Goal: Information Seeking & Learning: Find specific fact

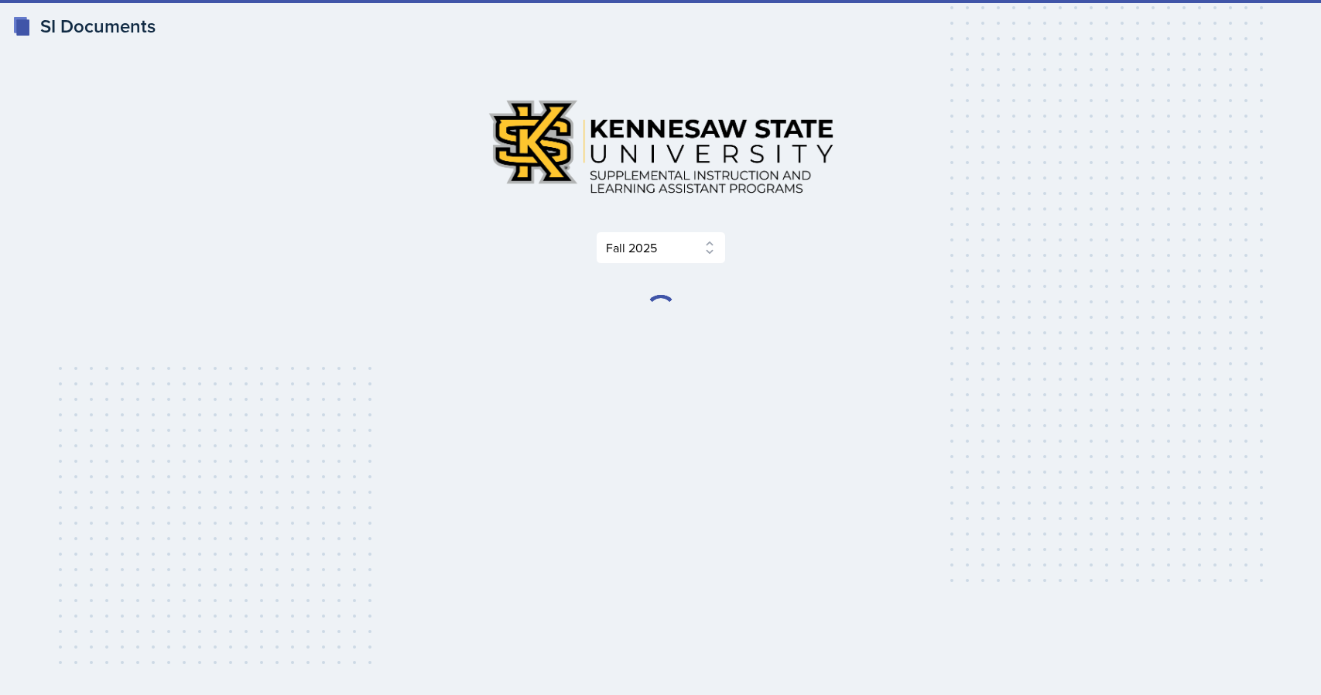
select select "2bed604d-1099-4043-b1bc-2365e8740244"
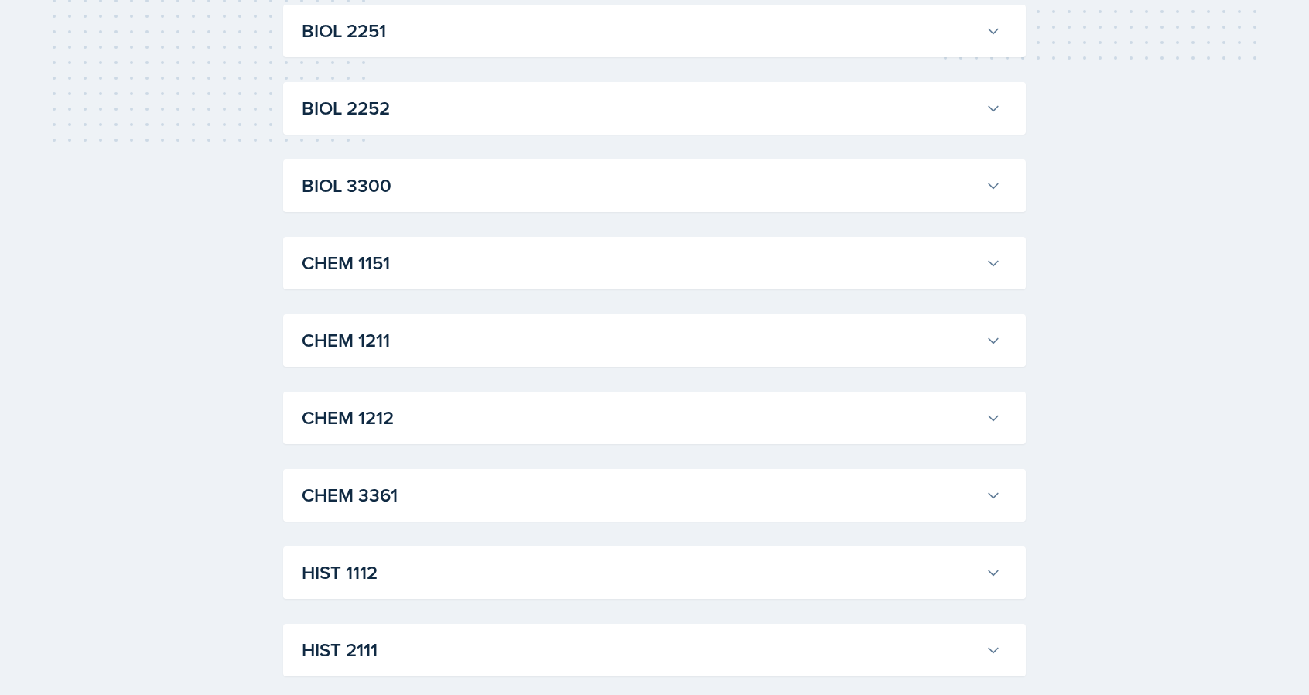
scroll to position [526, 0]
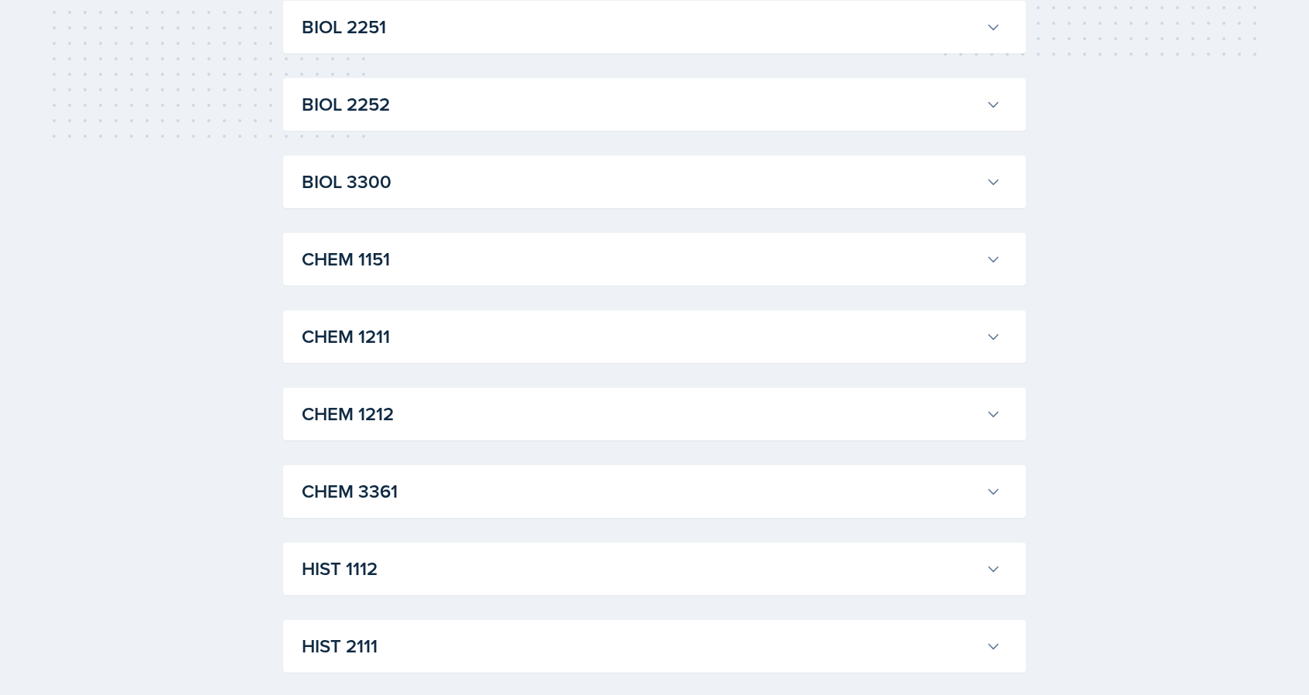
click at [525, 334] on h3 "CHEM 1211" at bounding box center [641, 337] width 678 height 28
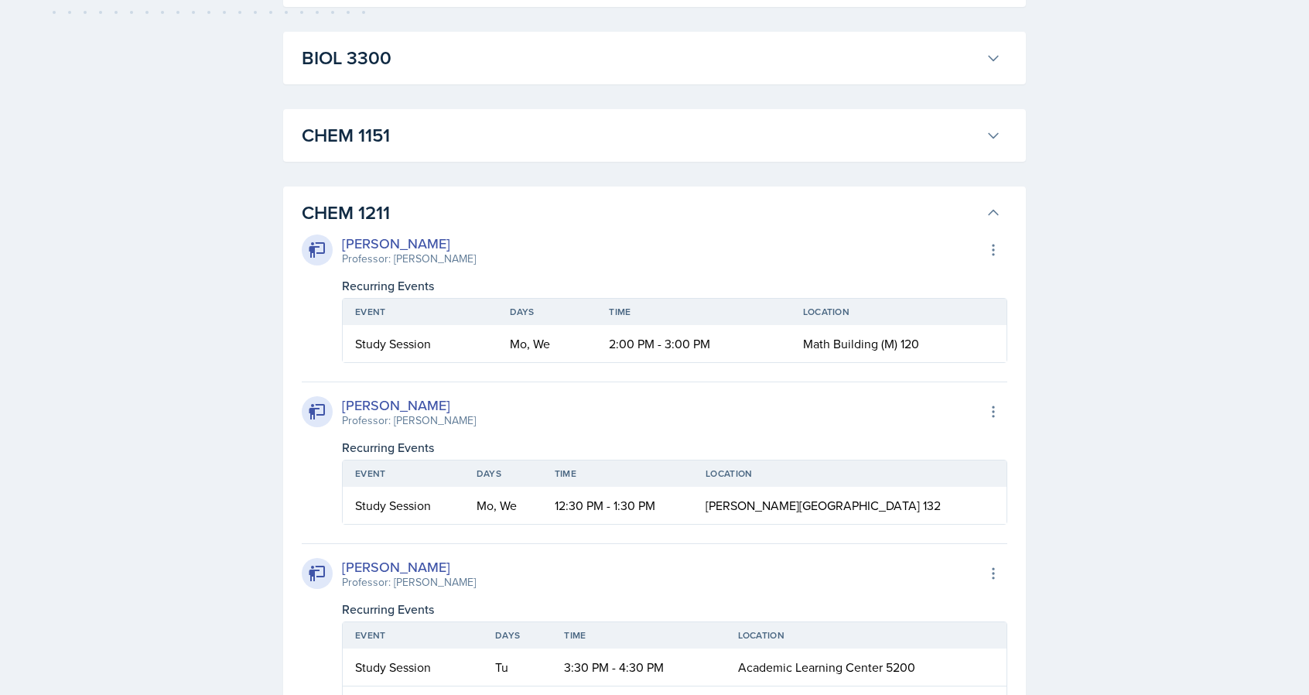
scroll to position [681, 0]
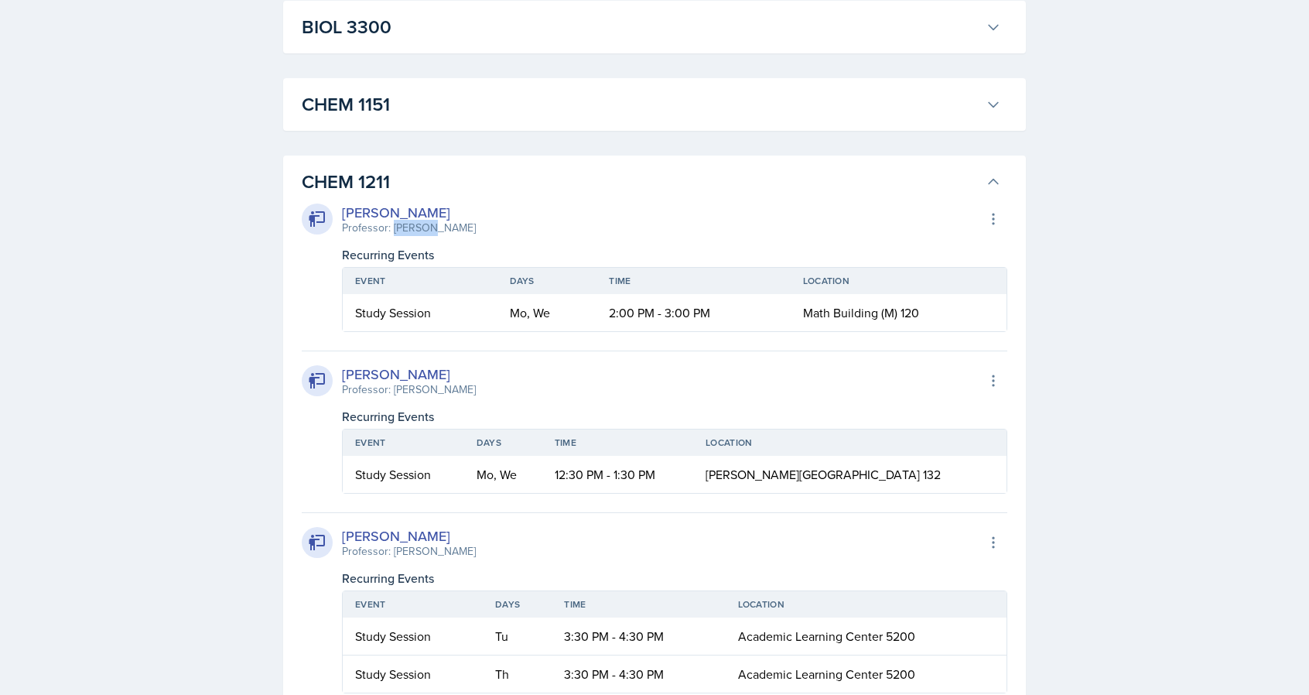
drag, startPoint x: 436, startPoint y: 234, endPoint x: 393, endPoint y: 231, distance: 43.4
click at [393, 231] on div "[PERSON_NAME] Professor: [PERSON_NAME] Export to Google Calendar" at bounding box center [655, 219] width 706 height 34
copy div "[PERSON_NAME]"
click at [449, 391] on div "Professor: [PERSON_NAME]" at bounding box center [409, 390] width 134 height 16
drag, startPoint x: 462, startPoint y: 395, endPoint x: 393, endPoint y: 392, distance: 69.0
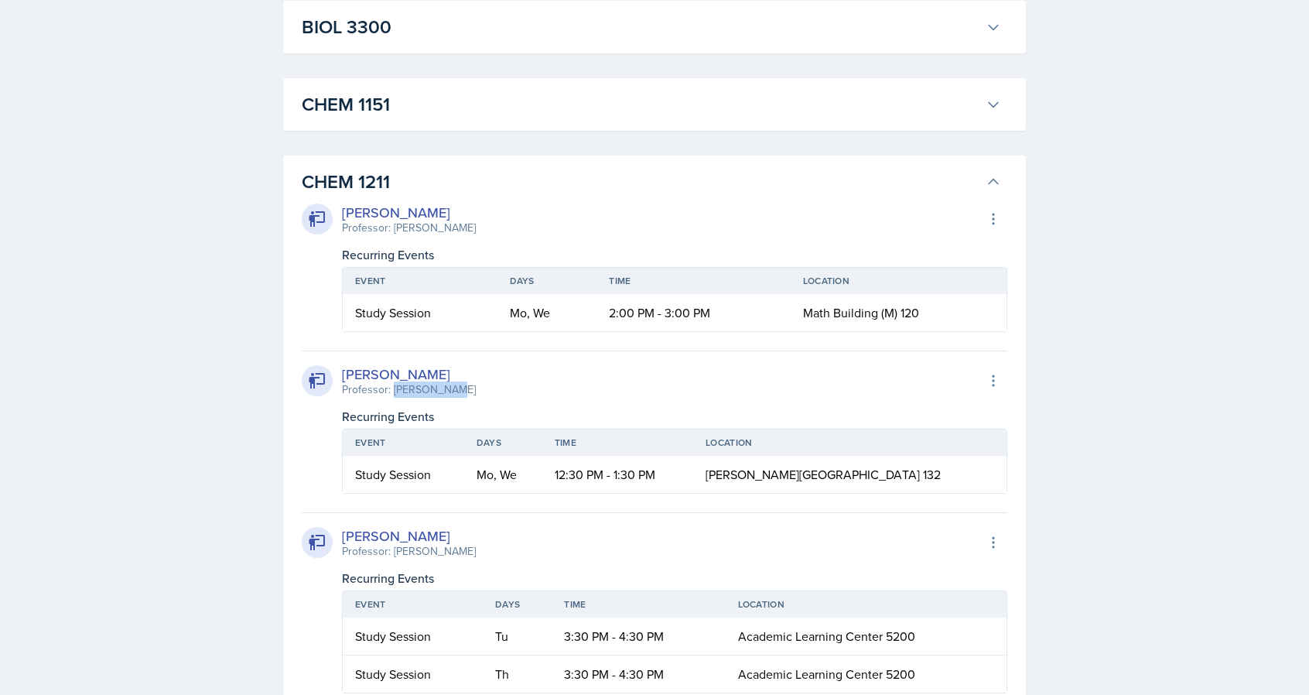
click at [393, 392] on div "[PERSON_NAME] Professor: [PERSON_NAME] Export to Google Calendar" at bounding box center [655, 381] width 706 height 34
copy div "[PERSON_NAME]"
drag, startPoint x: 478, startPoint y: 555, endPoint x: 392, endPoint y: 547, distance: 86.3
click at [392, 547] on div "[PERSON_NAME] Professor: [PERSON_NAME] Single Export to Google Calendar" at bounding box center [655, 542] width 706 height 34
copy div "[PERSON_NAME]"
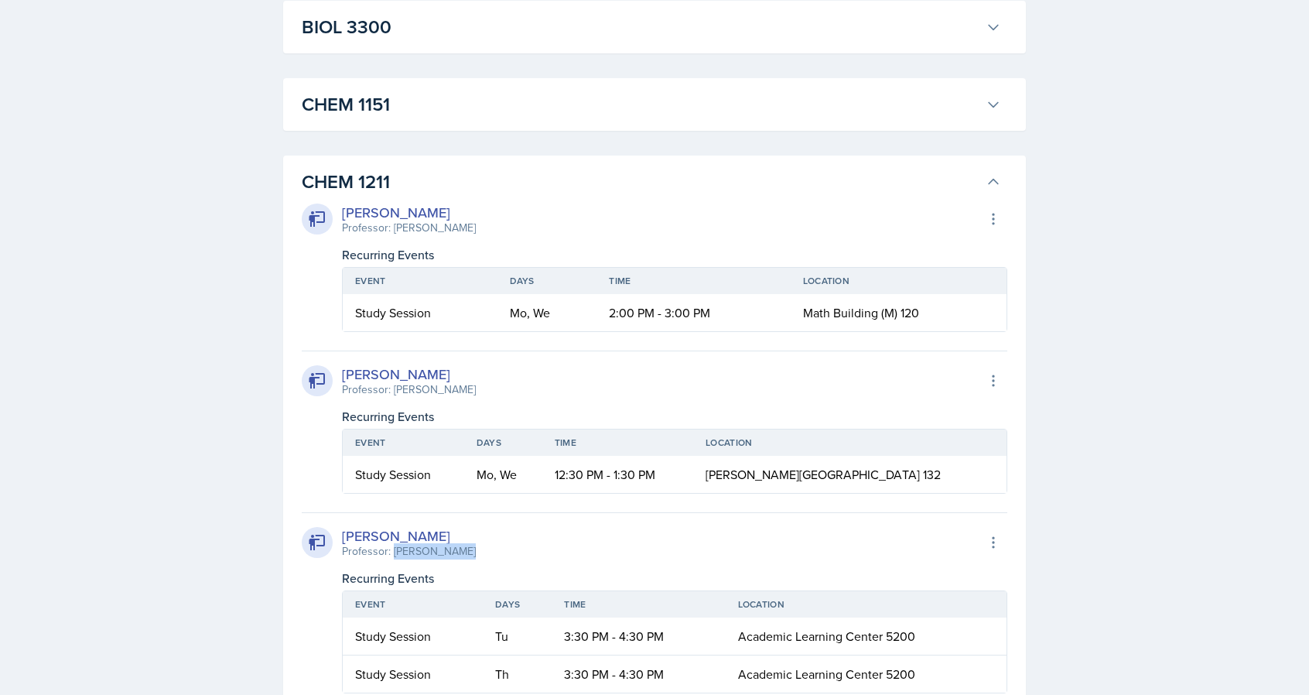
click at [531, 556] on div "[PERSON_NAME] Professor: [PERSON_NAME] Single Export to Google Calendar" at bounding box center [655, 542] width 706 height 34
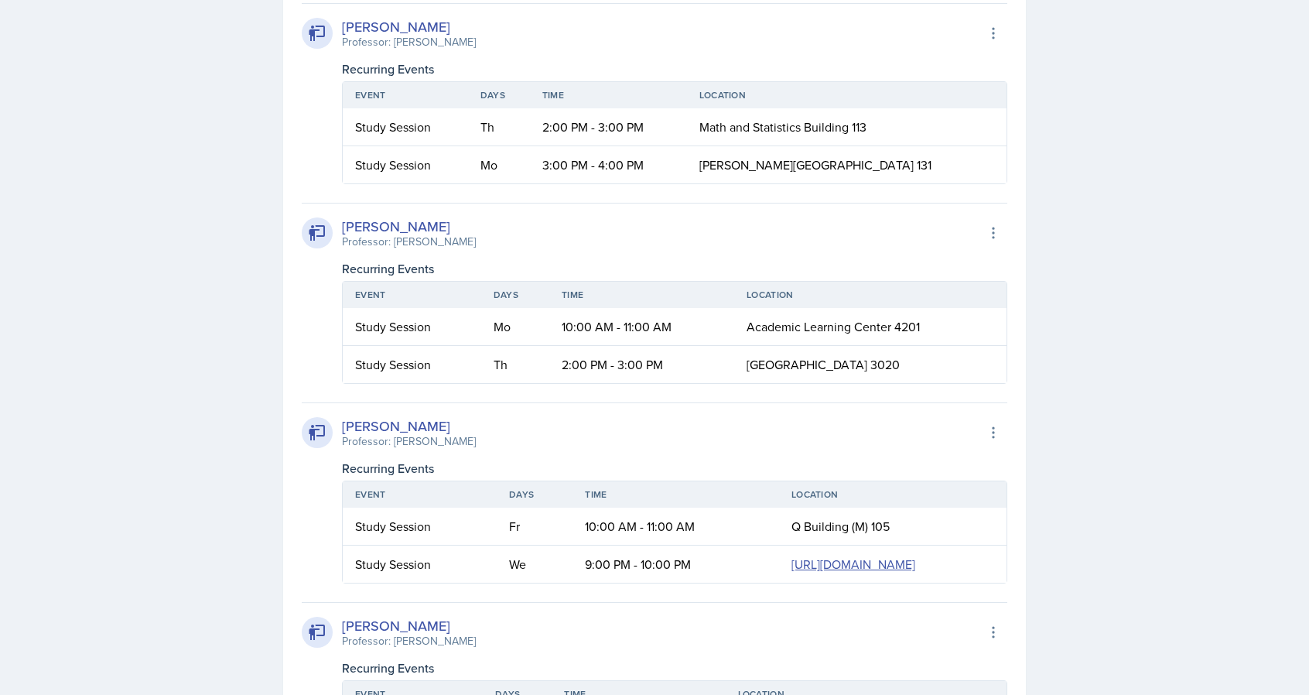
scroll to position [1393, 0]
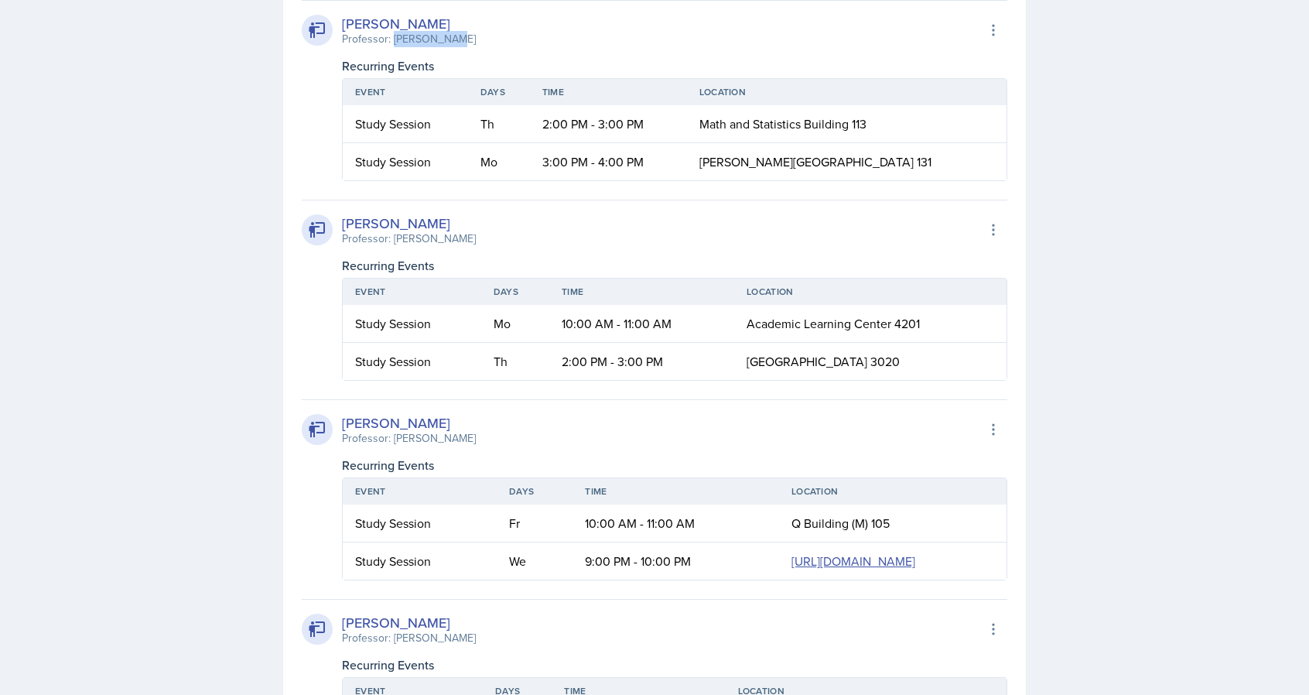
drag, startPoint x: 460, startPoint y: 38, endPoint x: 395, endPoint y: 39, distance: 65.0
click at [395, 39] on div "[PERSON_NAME] Professor: [PERSON_NAME] Export to Google Calendar" at bounding box center [655, 30] width 706 height 34
drag, startPoint x: 471, startPoint y: 242, endPoint x: 395, endPoint y: 233, distance: 76.4
click at [395, 233] on div "[PERSON_NAME] Professor: [PERSON_NAME] Export to Google Calendar" at bounding box center [655, 230] width 706 height 34
copy div "[PERSON_NAME]"
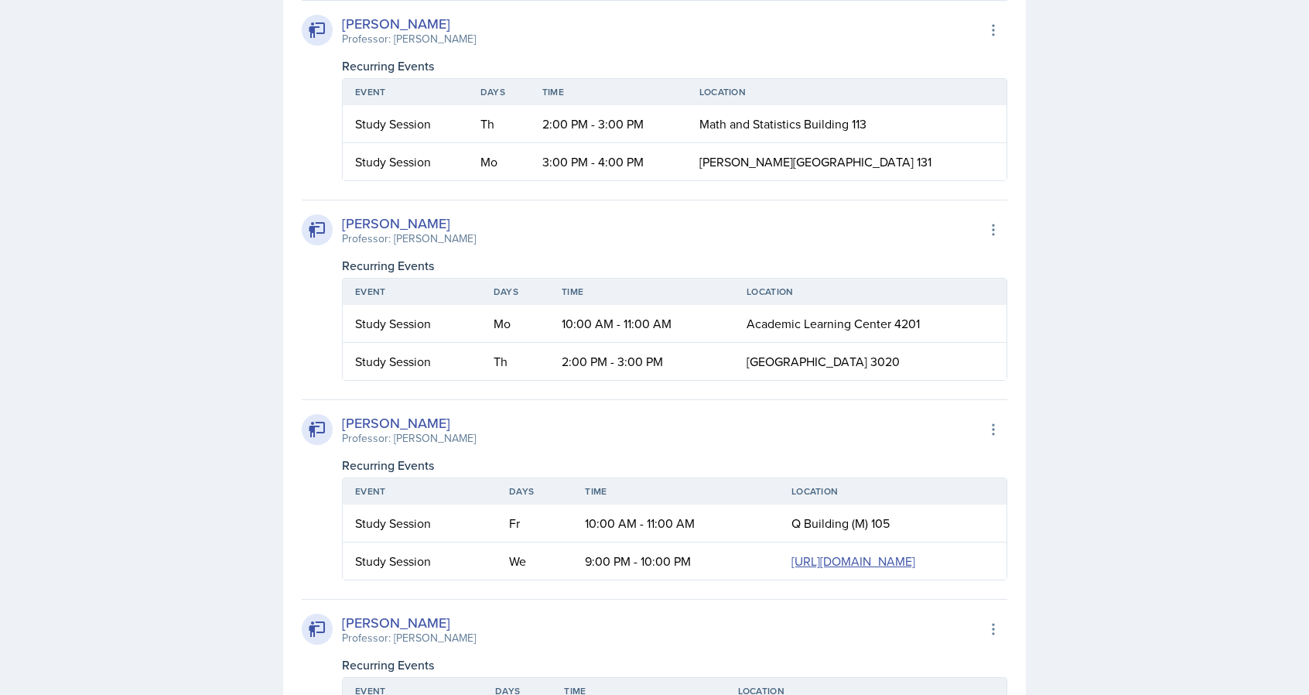
click at [888, 419] on div "[PERSON_NAME] Professor: [PERSON_NAME] Export to Google Calendar" at bounding box center [655, 430] width 706 height 34
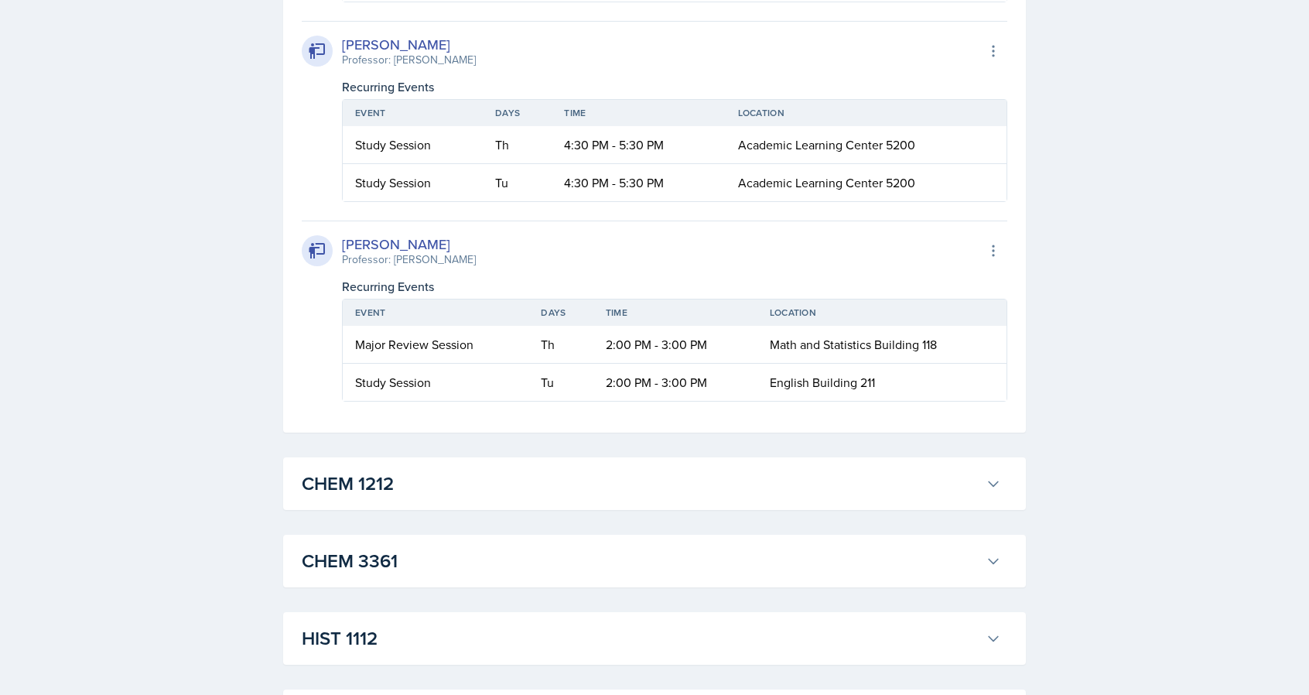
scroll to position [1981, 0]
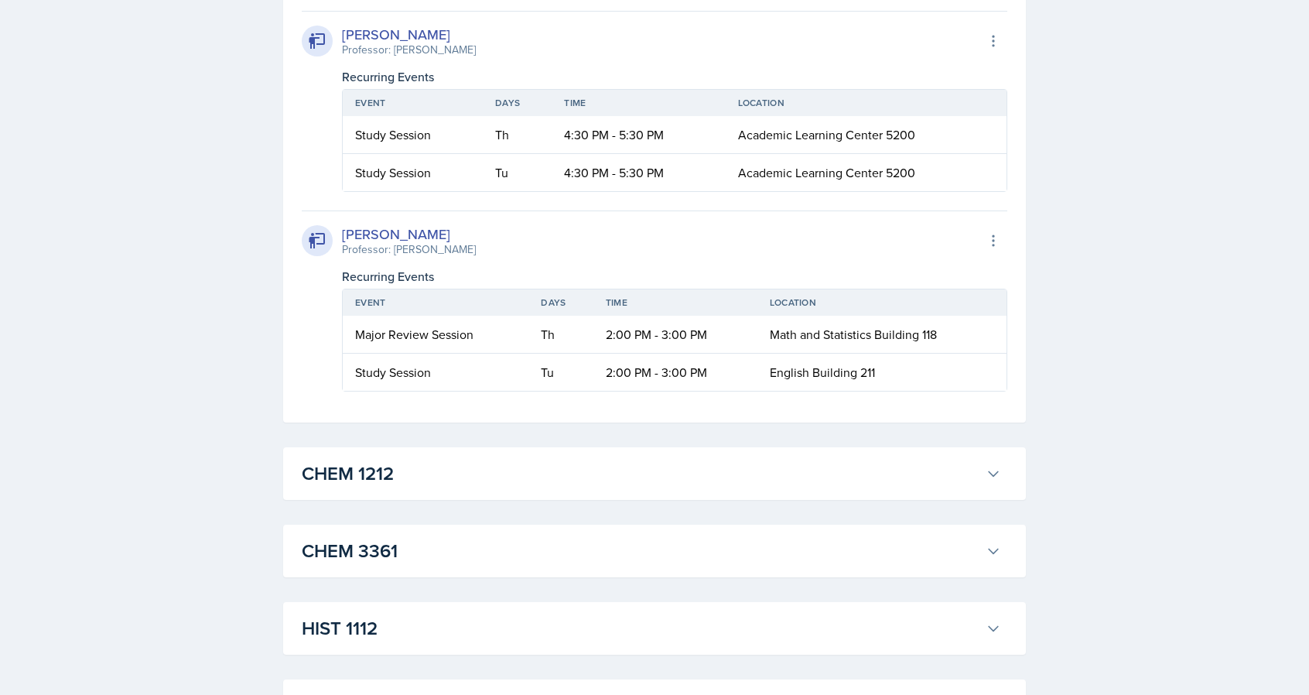
drag, startPoint x: 479, startPoint y: 165, endPoint x: 390, endPoint y: 172, distance: 89.3
click at [390, 58] on div "[PERSON_NAME] Professor: [PERSON_NAME] Export to Google Calendar" at bounding box center [655, 41] width 706 height 34
copy div "[PERSON_NAME]"
drag, startPoint x: 491, startPoint y: 371, endPoint x: 392, endPoint y: 374, distance: 99.1
click at [392, 258] on div "[PERSON_NAME] Professor: [PERSON_NAME] Export to Google Calendar" at bounding box center [655, 241] width 706 height 34
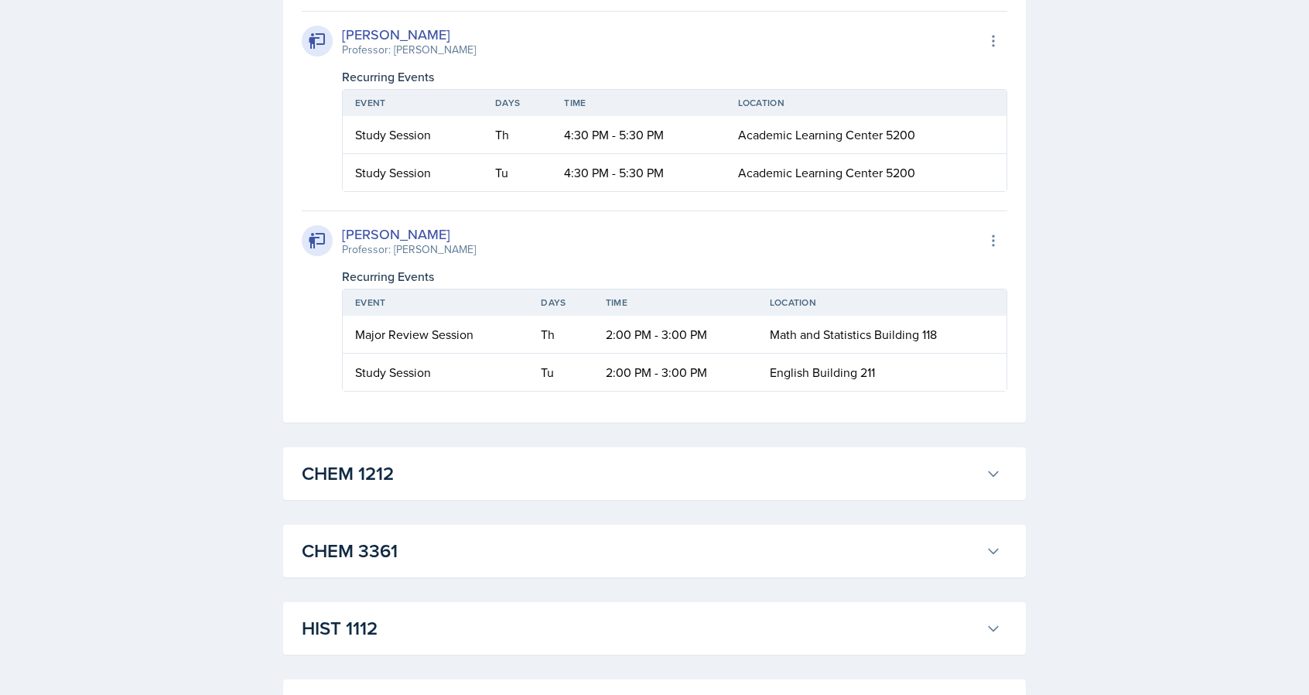
copy div "[PERSON_NAME]"
click at [488, 58] on div "[PERSON_NAME] Professor: [PERSON_NAME] Export to Google Calendar" at bounding box center [655, 41] width 706 height 34
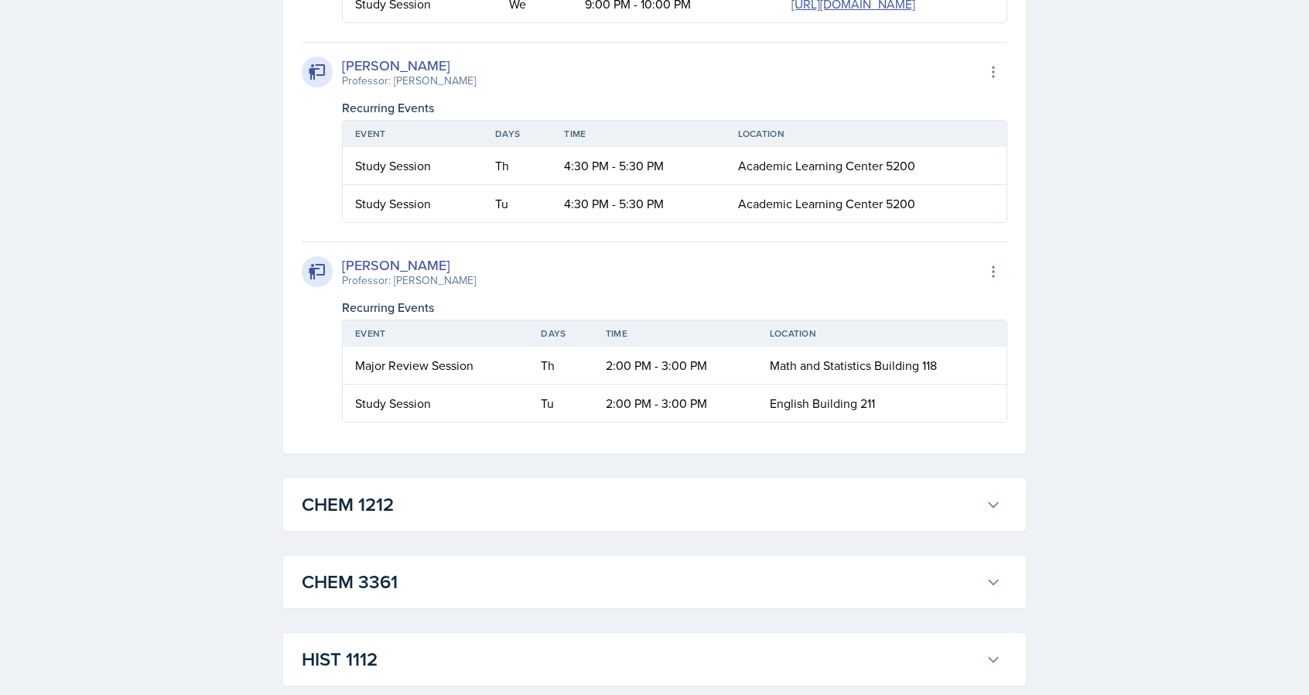
click at [656, 289] on div "[PERSON_NAME] Professor: [PERSON_NAME] Export to Google Calendar" at bounding box center [655, 272] width 706 height 34
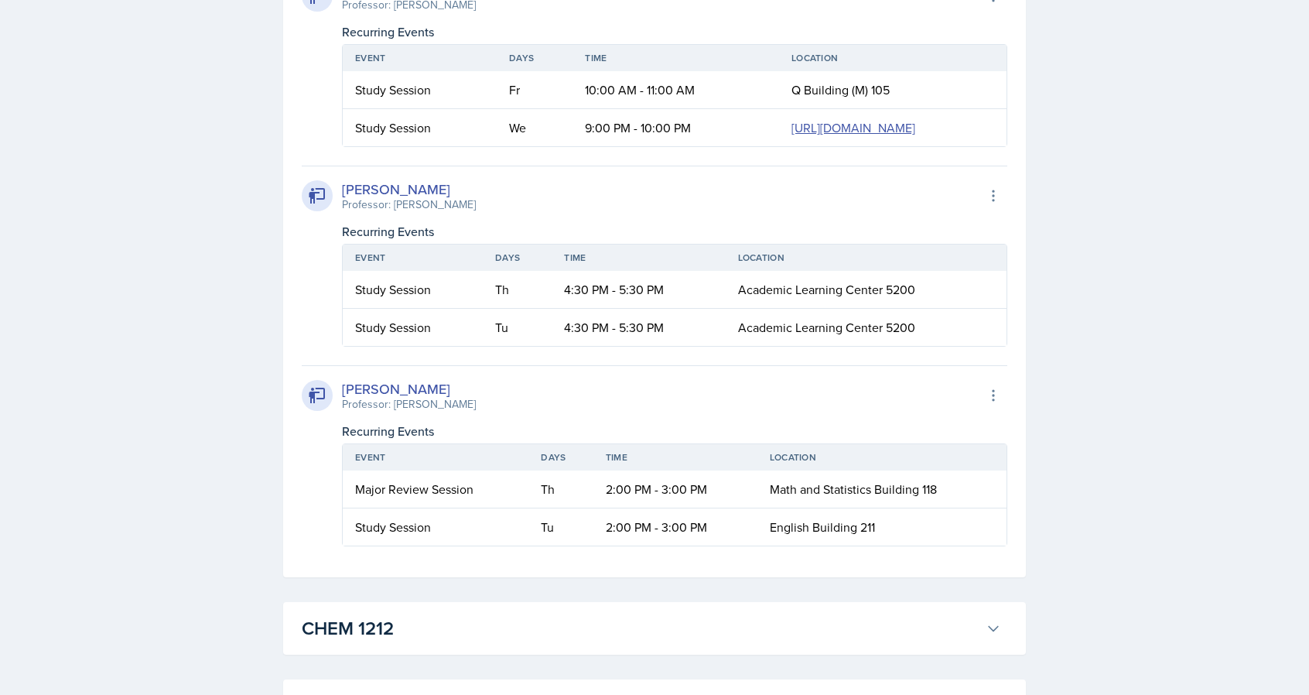
scroll to position [1796, 0]
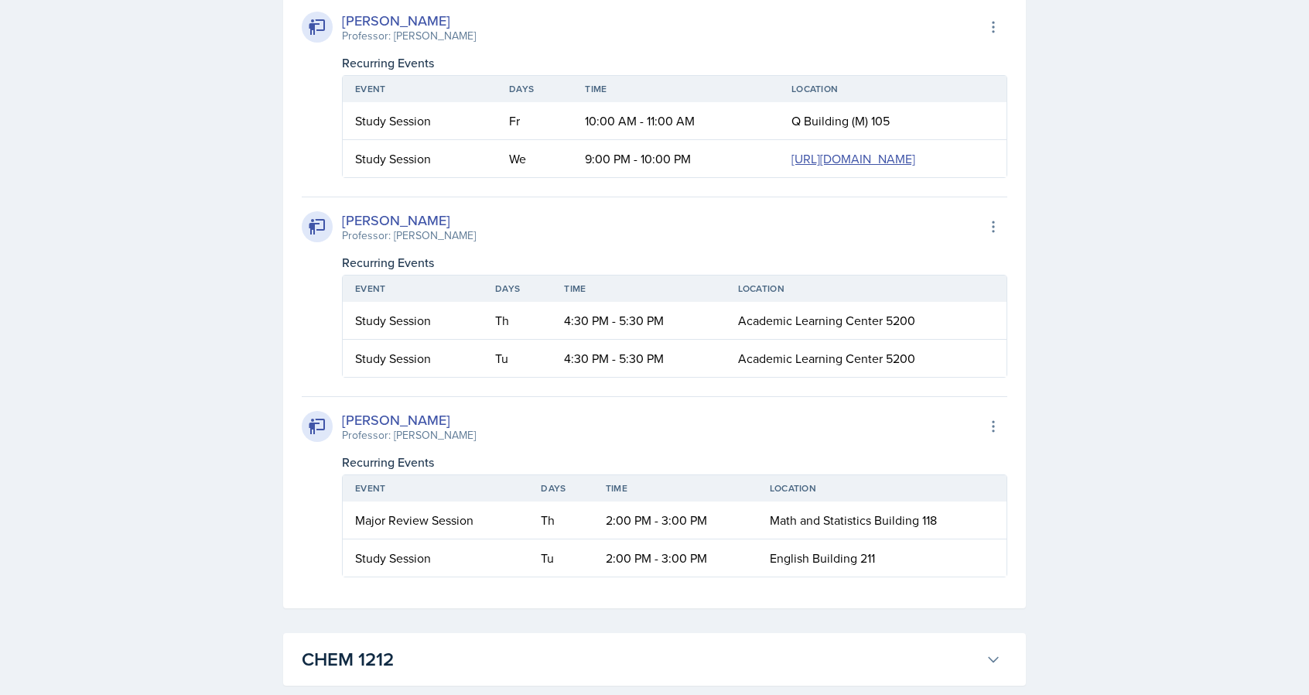
click at [888, 272] on div "Recurring Events" at bounding box center [675, 262] width 666 height 19
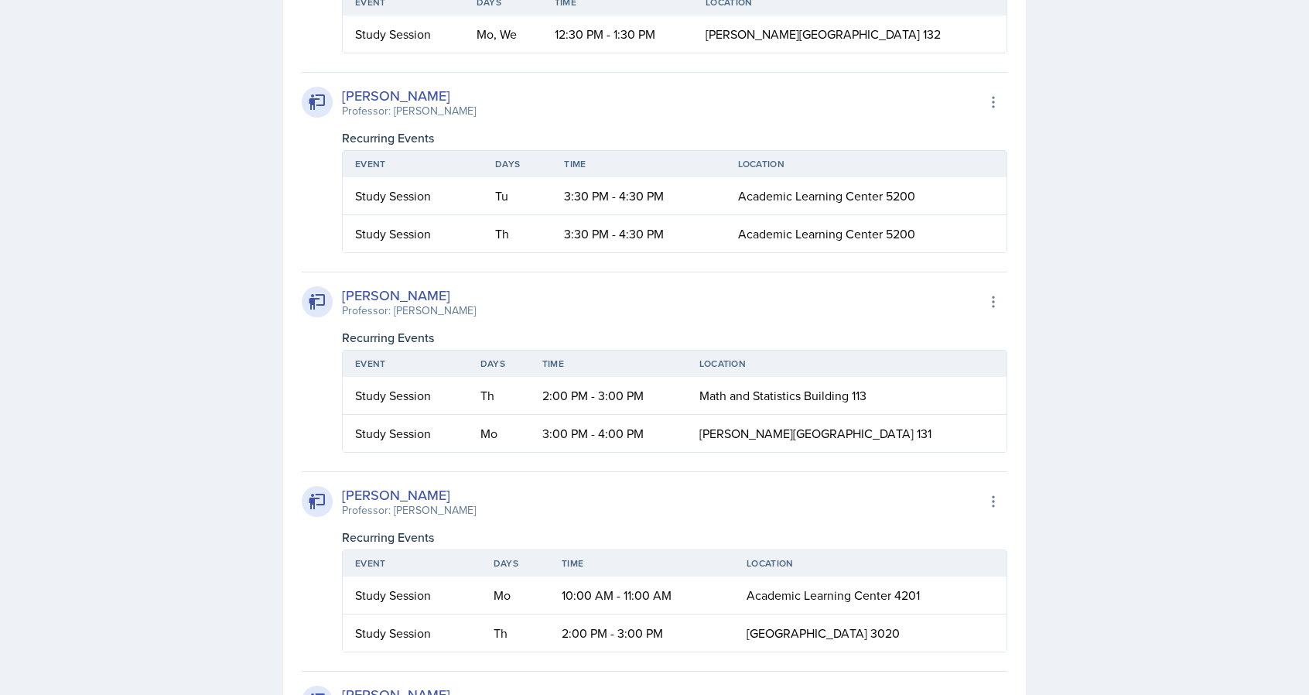
scroll to position [1114, 0]
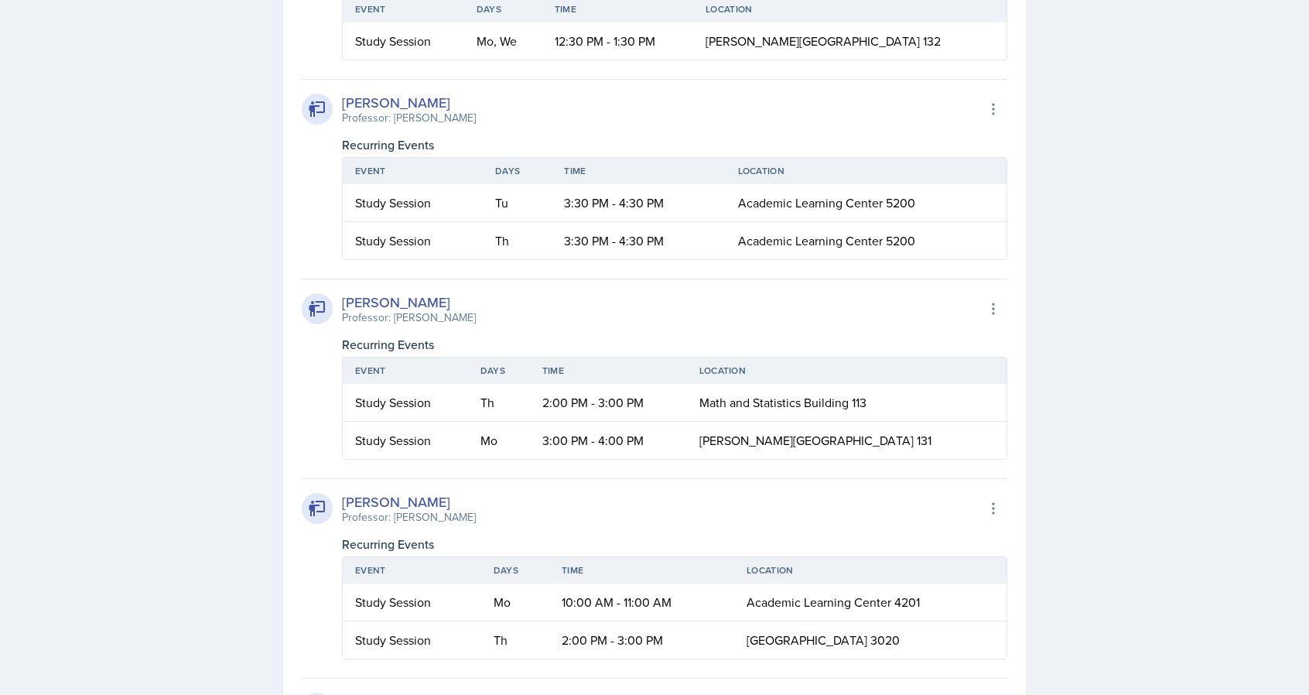
click at [578, 482] on div "[PERSON_NAME] Professor: [PERSON_NAME] Export to Google Calendar Recurring Even…" at bounding box center [655, 568] width 706 height 181
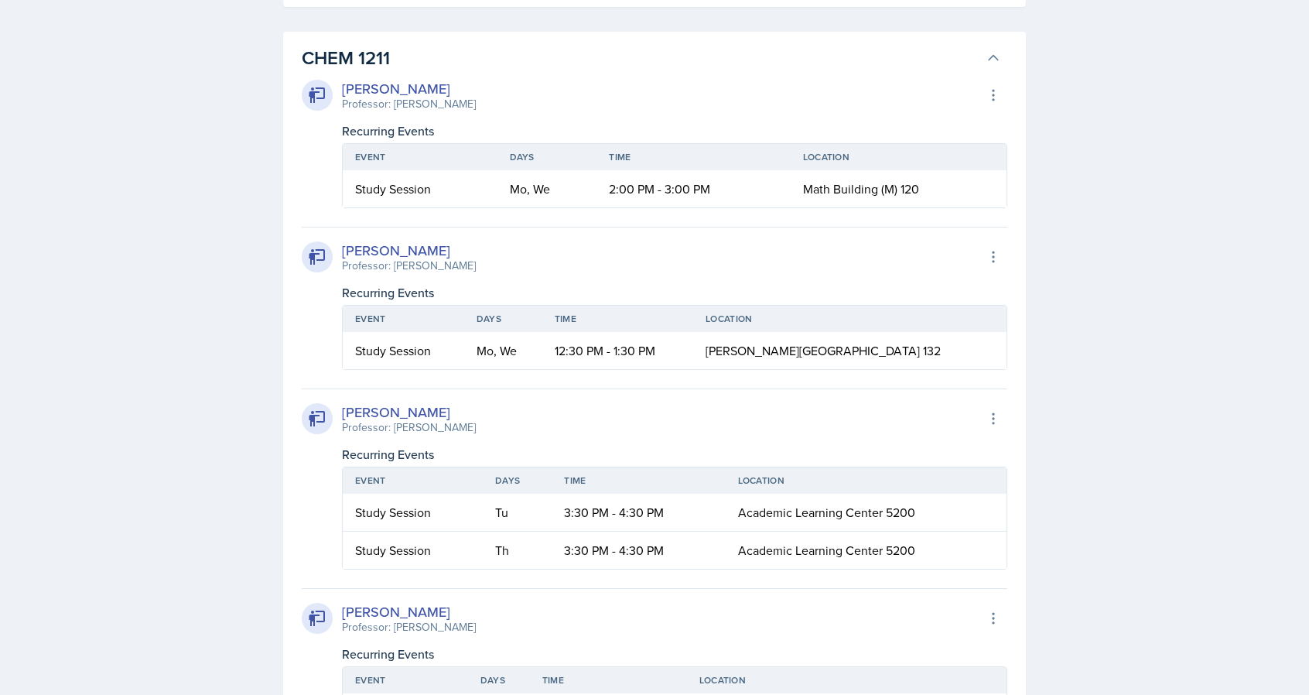
scroll to position [836, 0]
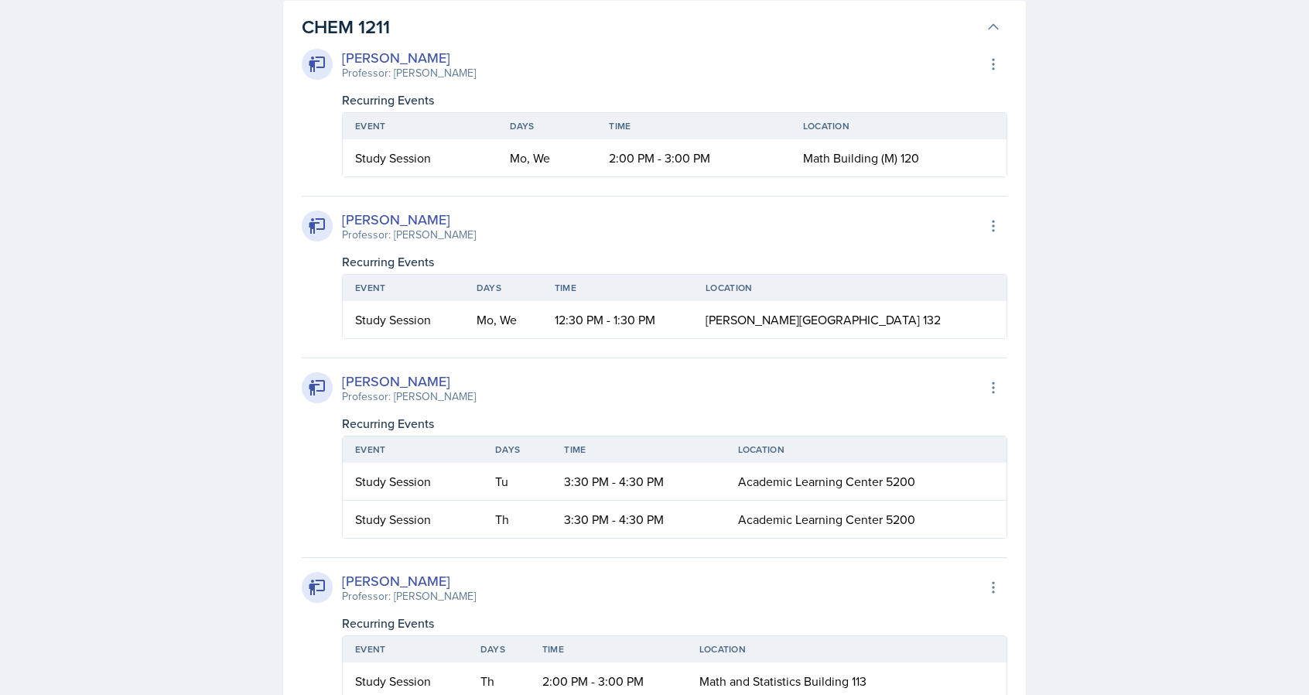
click at [534, 380] on div "[PERSON_NAME] Professor: [PERSON_NAME] Single Export to Google Calendar" at bounding box center [655, 388] width 706 height 34
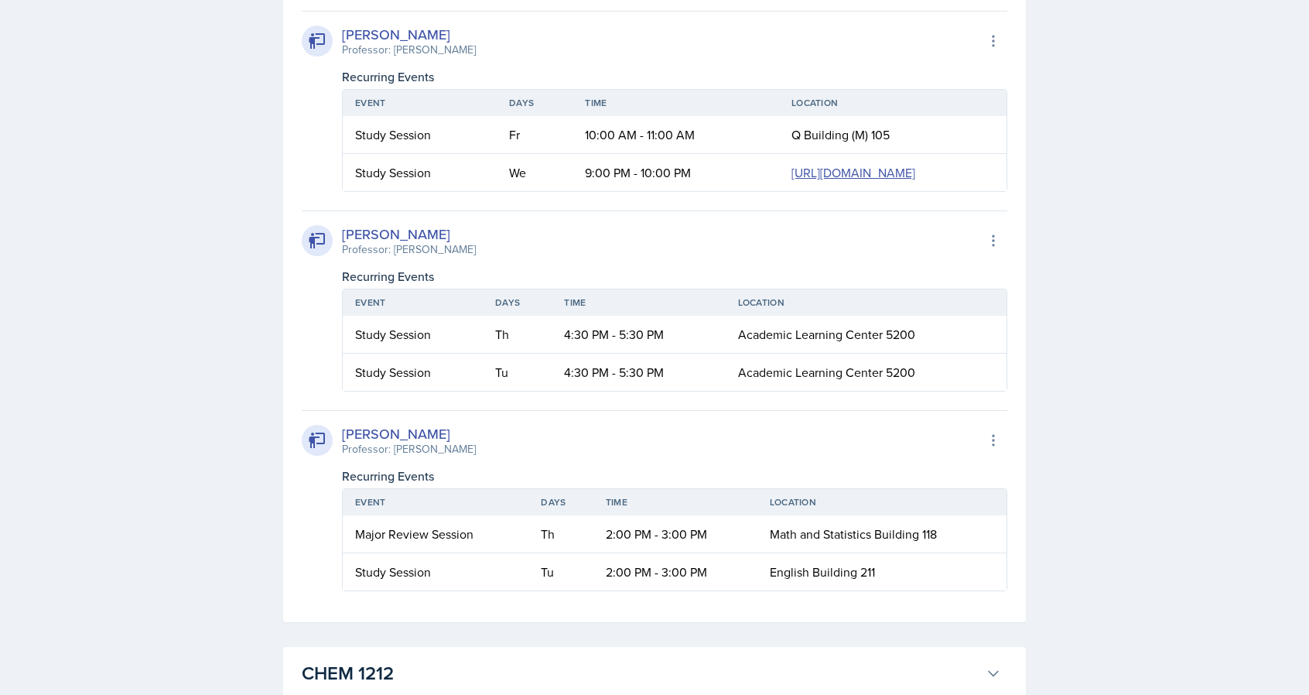
scroll to position [1826, 0]
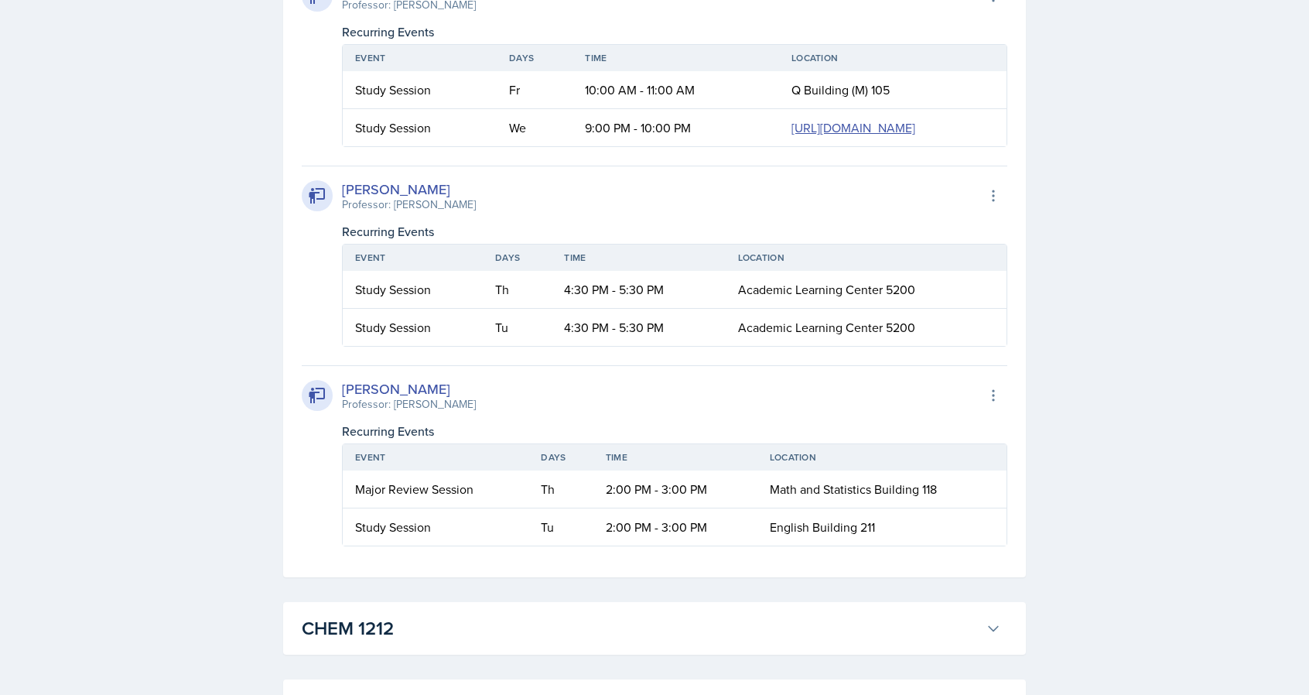
click at [779, 106] on td "Q Building (M) 105" at bounding box center [893, 90] width 228 height 38
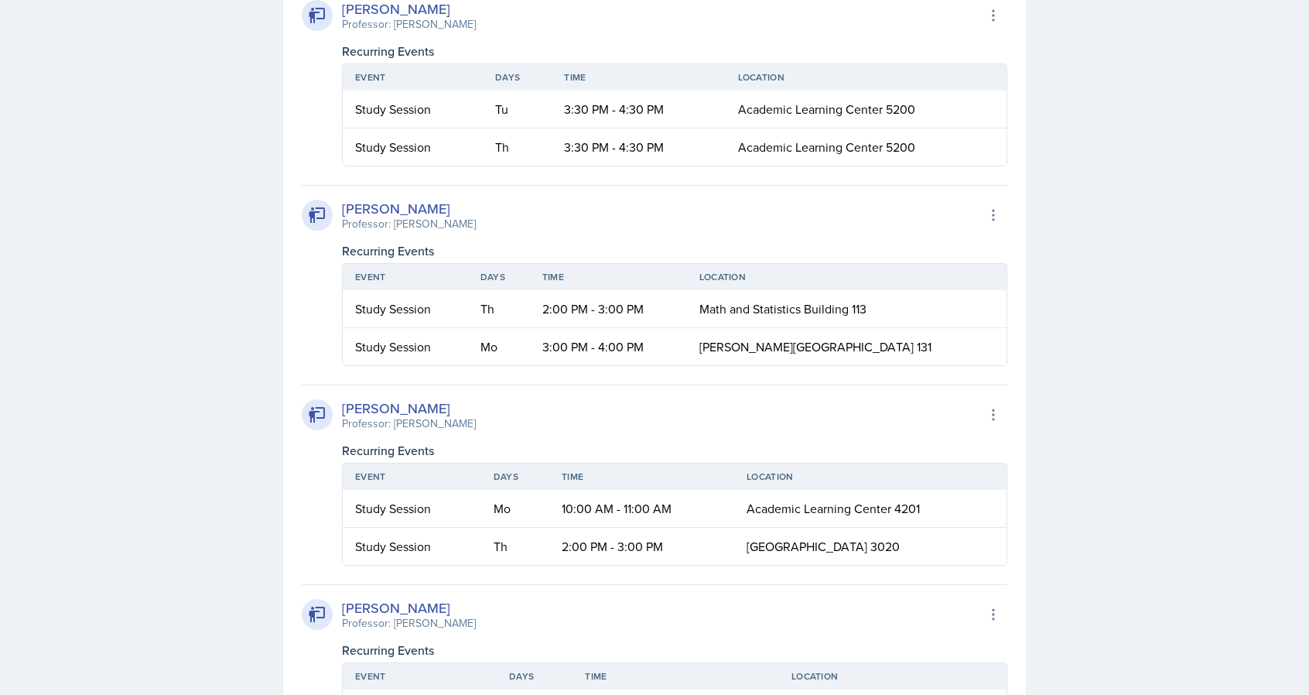
scroll to position [1207, 0]
click at [632, 363] on table "Event Days Time Location Study Session Th 2:00 PM - 3:00 PM Math and Statistics…" at bounding box center [675, 315] width 666 height 103
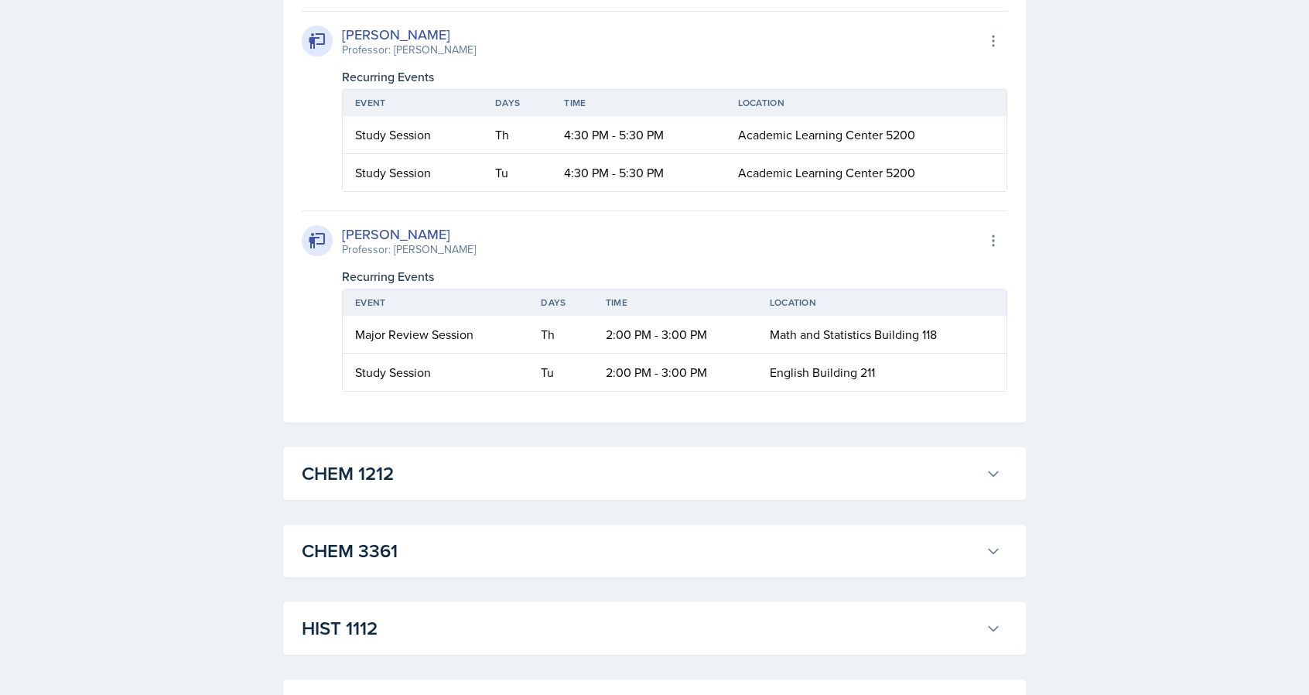
scroll to position [2012, 0]
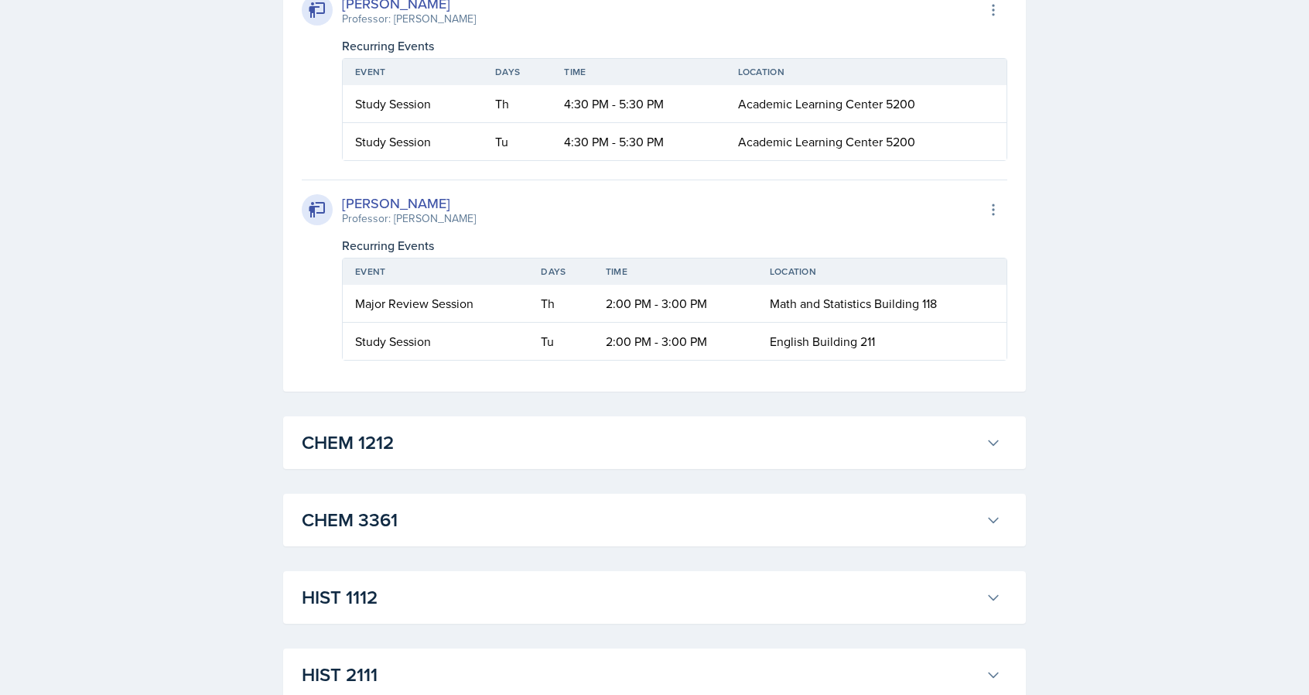
click at [639, 55] on div "Recurring Events" at bounding box center [675, 45] width 666 height 19
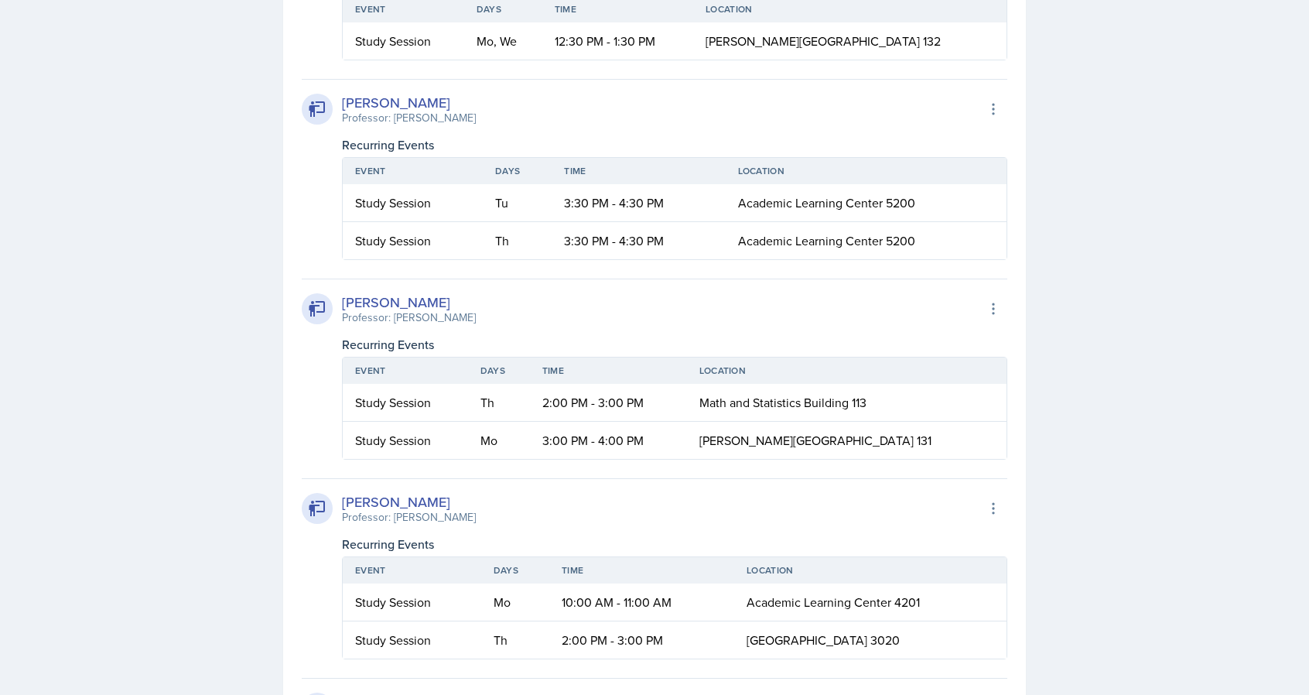
scroll to position [1145, 0]
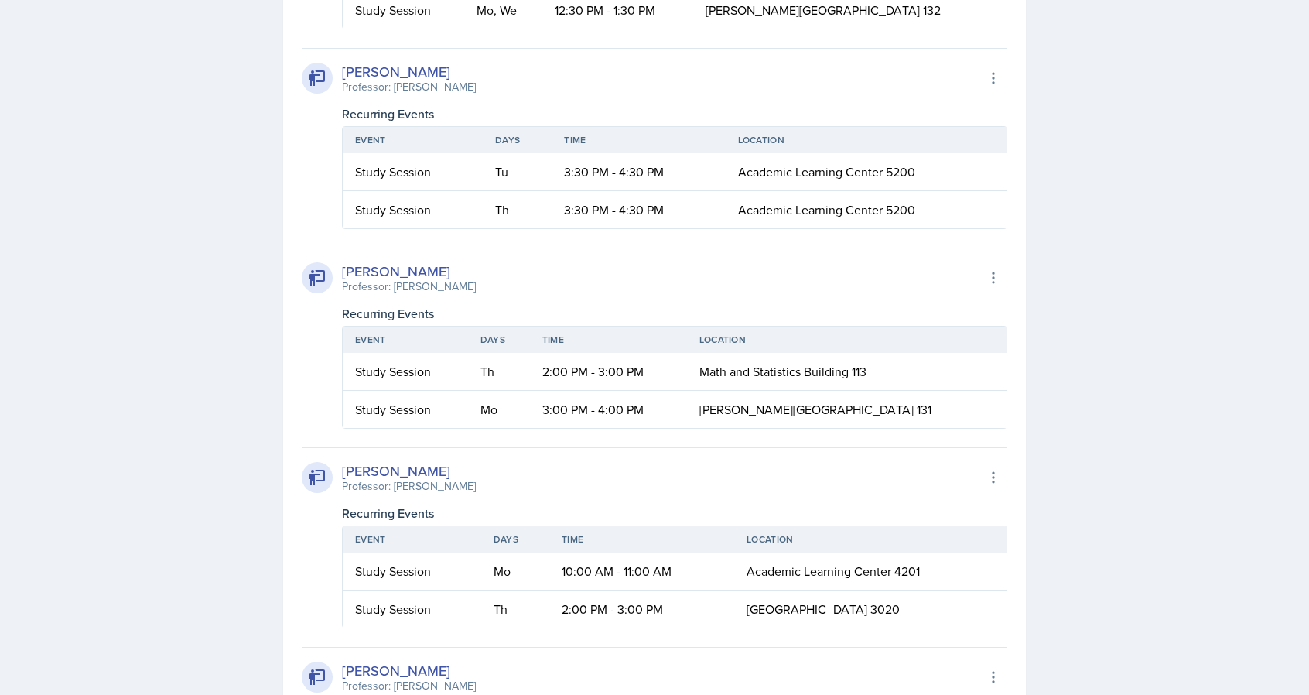
click at [571, 257] on div "[PERSON_NAME] Professor: [PERSON_NAME] Export to Google Calendar Recurring Even…" at bounding box center [655, 338] width 706 height 181
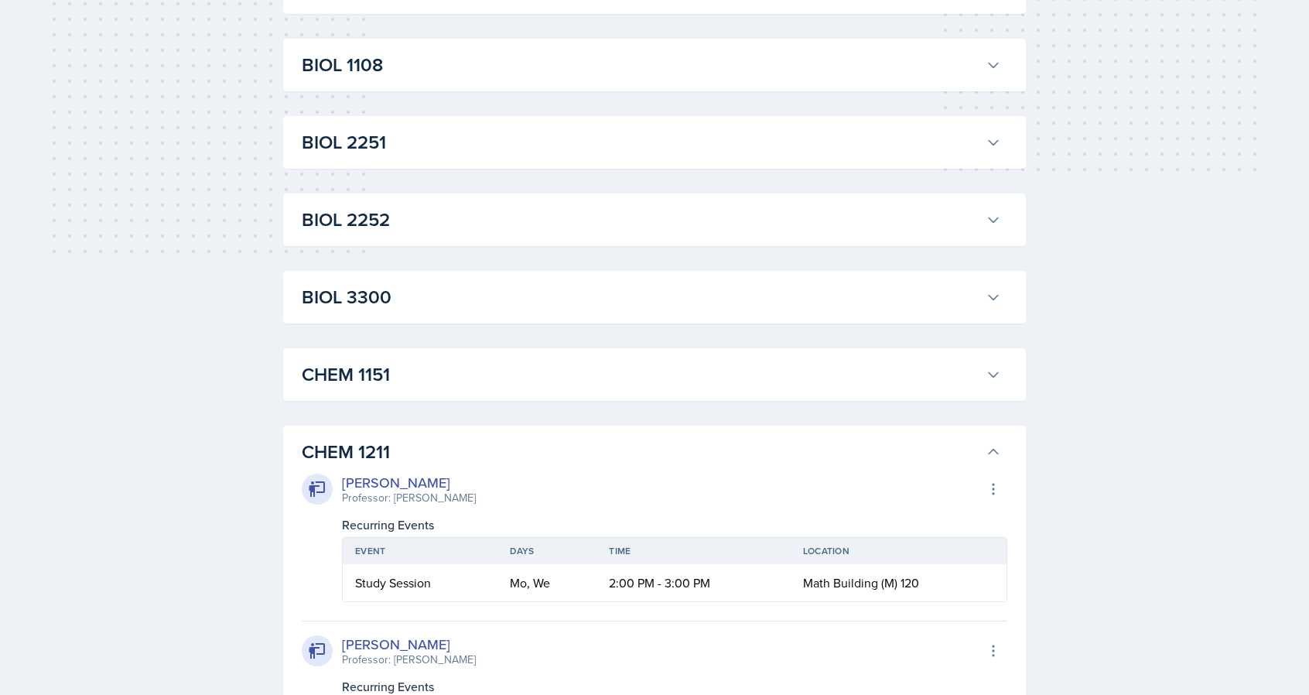
scroll to position [402, 0]
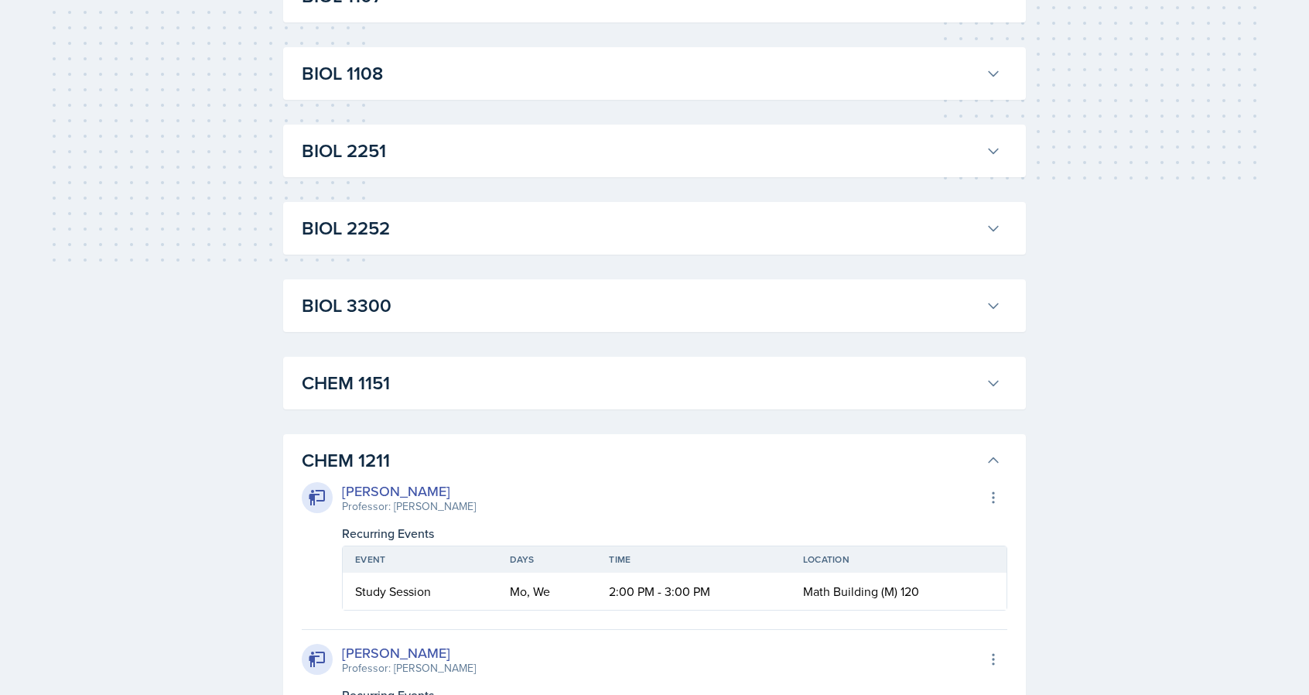
click at [557, 468] on h3 "CHEM 1211" at bounding box center [641, 461] width 678 height 28
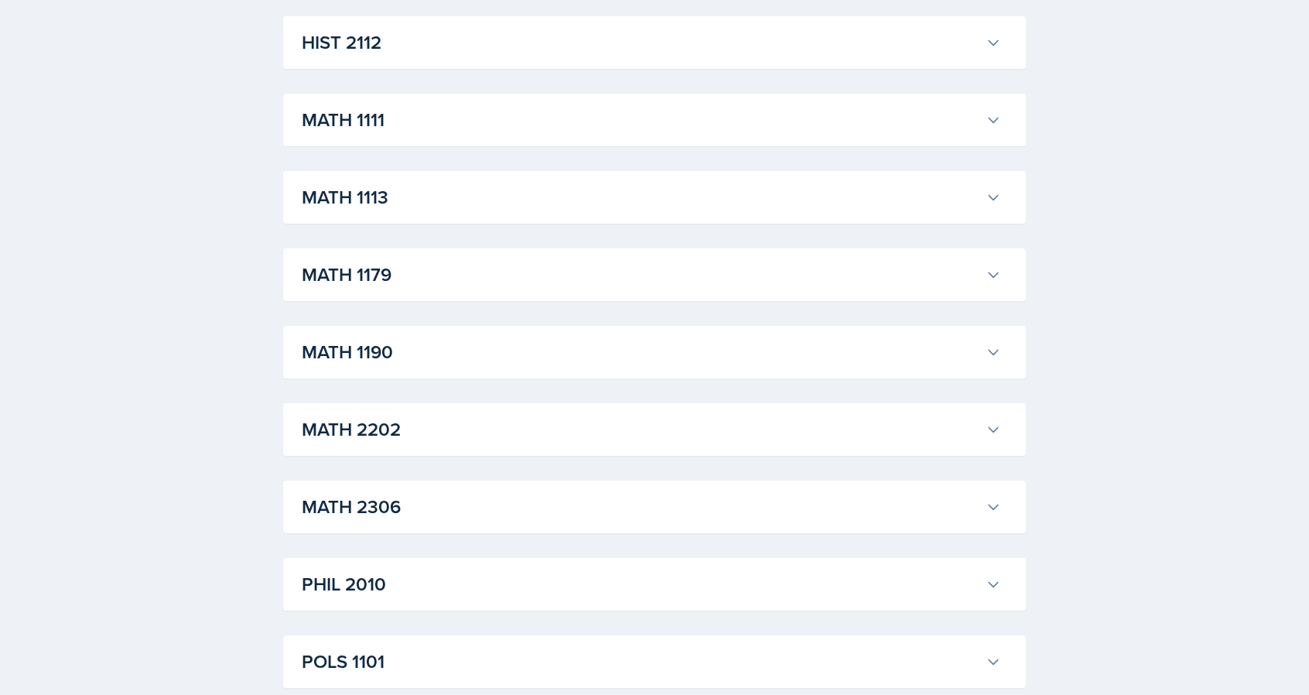
scroll to position [1145, 0]
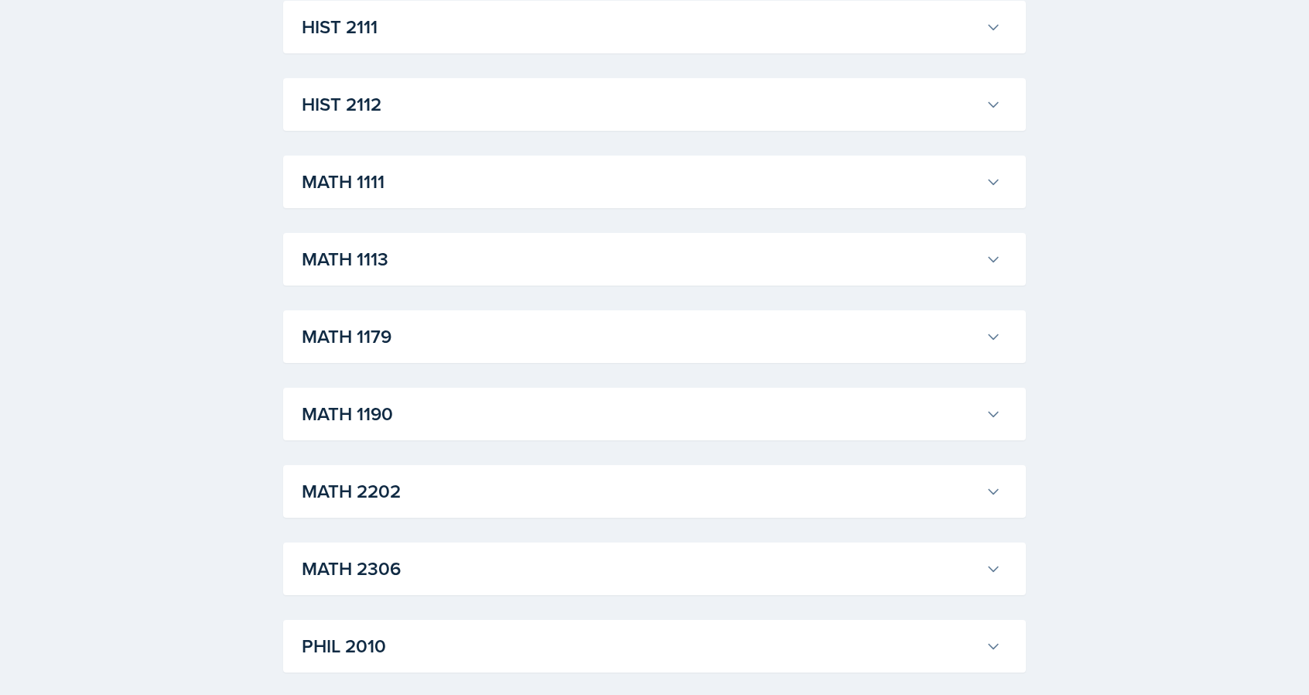
click at [858, 430] on button "MATH 1190" at bounding box center [652, 414] width 706 height 34
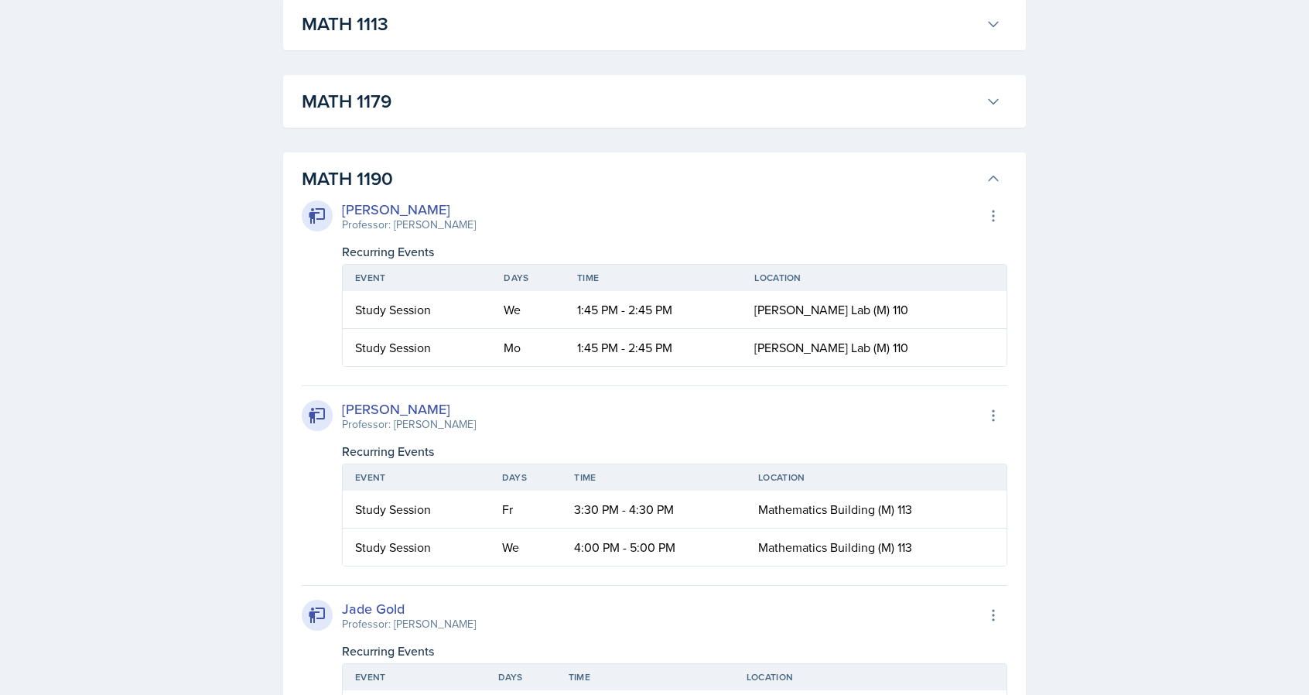
scroll to position [1424, 0]
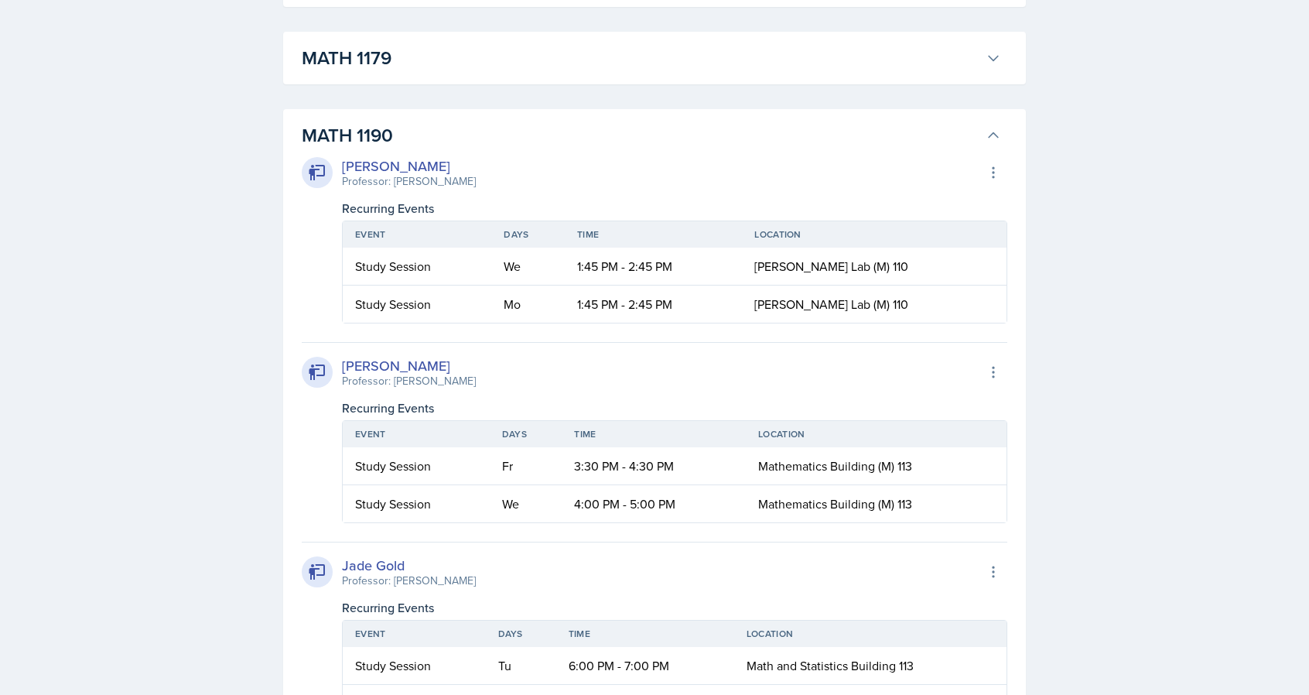
drag, startPoint x: 484, startPoint y: 180, endPoint x: 392, endPoint y: 183, distance: 92.1
click at [392, 183] on div "[PERSON_NAME] Professor: [PERSON_NAME] Export to Google Calendar" at bounding box center [655, 173] width 706 height 34
copy div "[PERSON_NAME]"
drag, startPoint x: 480, startPoint y: 385, endPoint x: 395, endPoint y: 383, distance: 85.1
click at [395, 383] on div "[PERSON_NAME] Professor: [PERSON_NAME] Export to Google Calendar" at bounding box center [655, 372] width 706 height 34
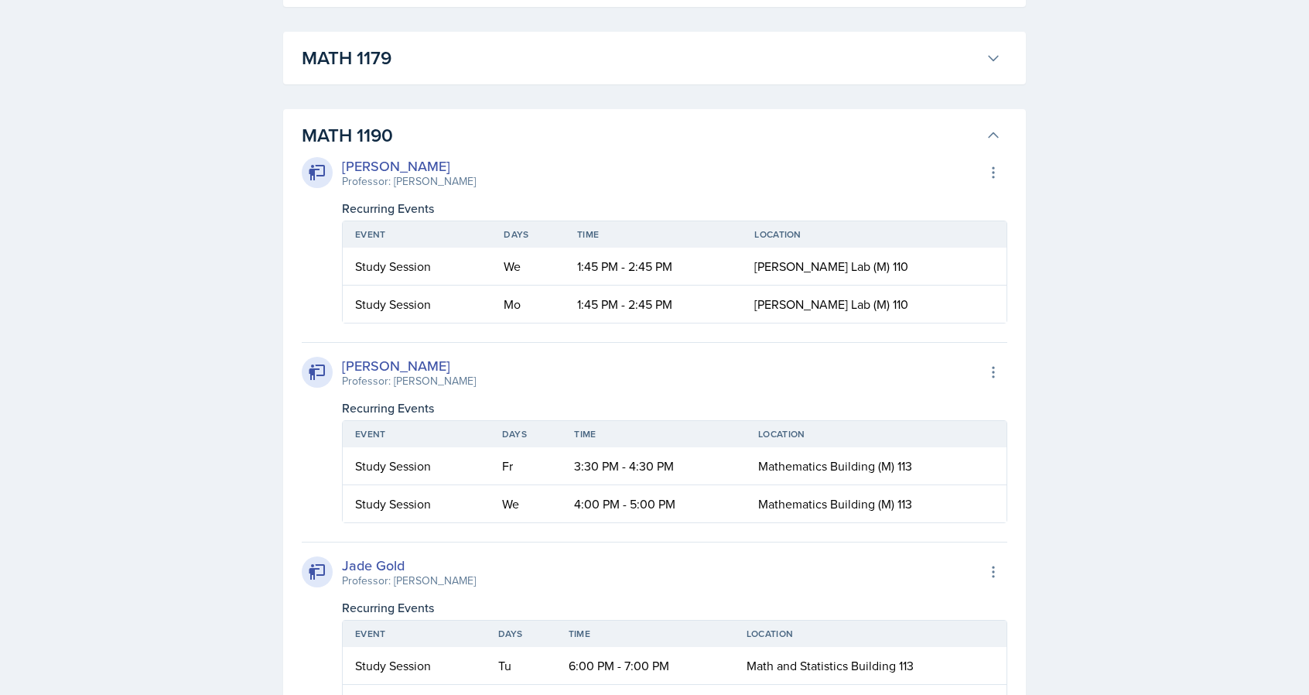
copy div "[PERSON_NAME]"
click at [525, 413] on div "Recurring Events" at bounding box center [675, 408] width 666 height 19
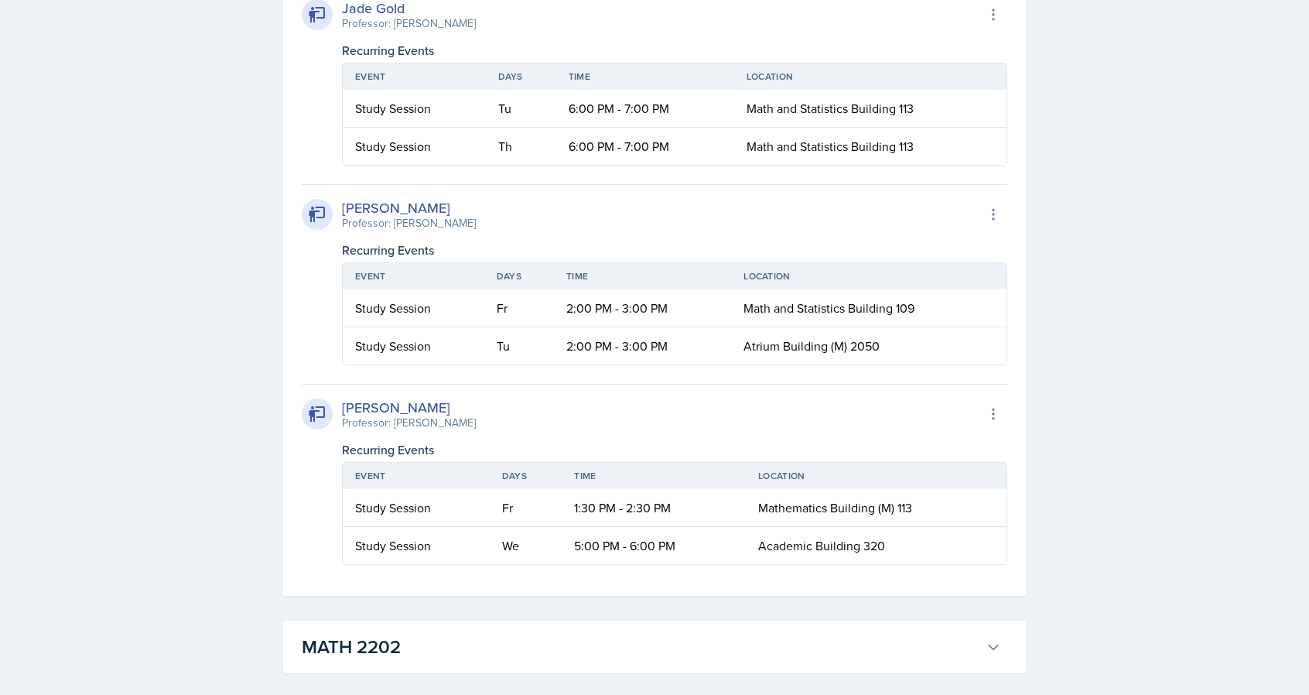
scroll to position [1950, 0]
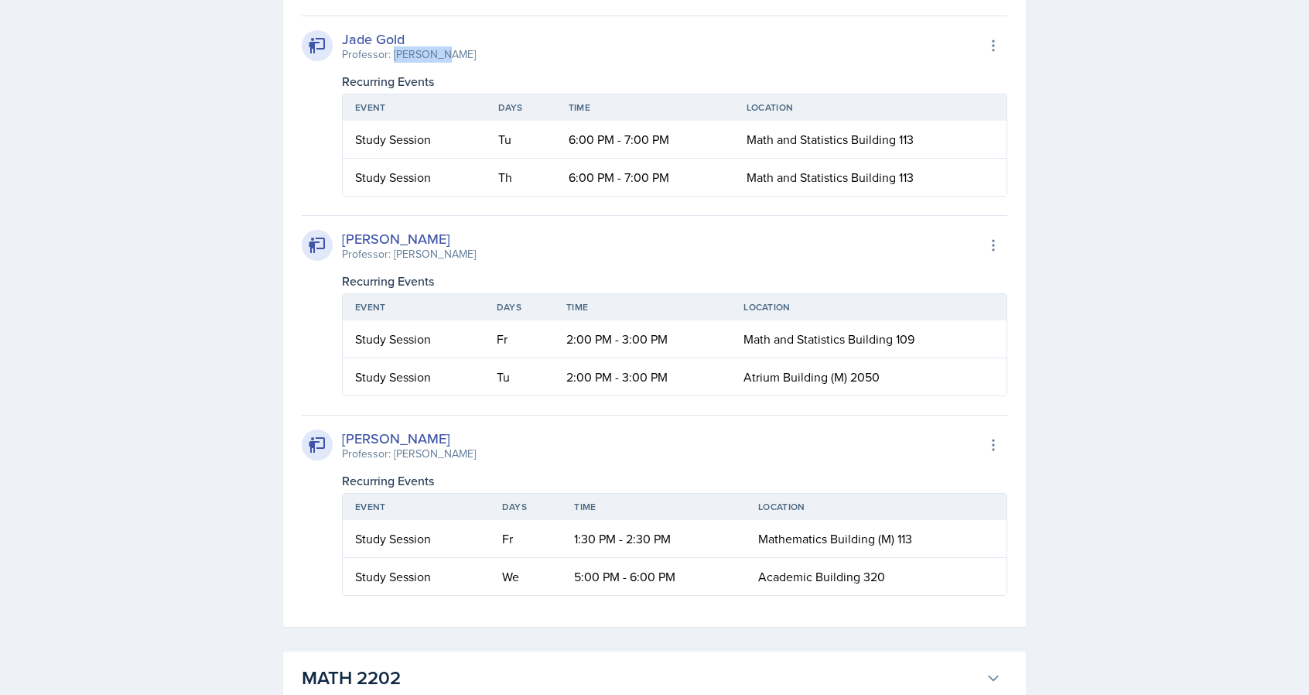
drag, startPoint x: 443, startPoint y: 50, endPoint x: 394, endPoint y: 55, distance: 49.7
click at [394, 55] on div "[PERSON_NAME] Professor: [PERSON_NAME] Export to Google Calendar" at bounding box center [655, 46] width 706 height 34
copy div "[PERSON_NAME]"
click at [467, 238] on div "[PERSON_NAME]" at bounding box center [409, 238] width 134 height 21
drag, startPoint x: 488, startPoint y: 251, endPoint x: 395, endPoint y: 252, distance: 92.9
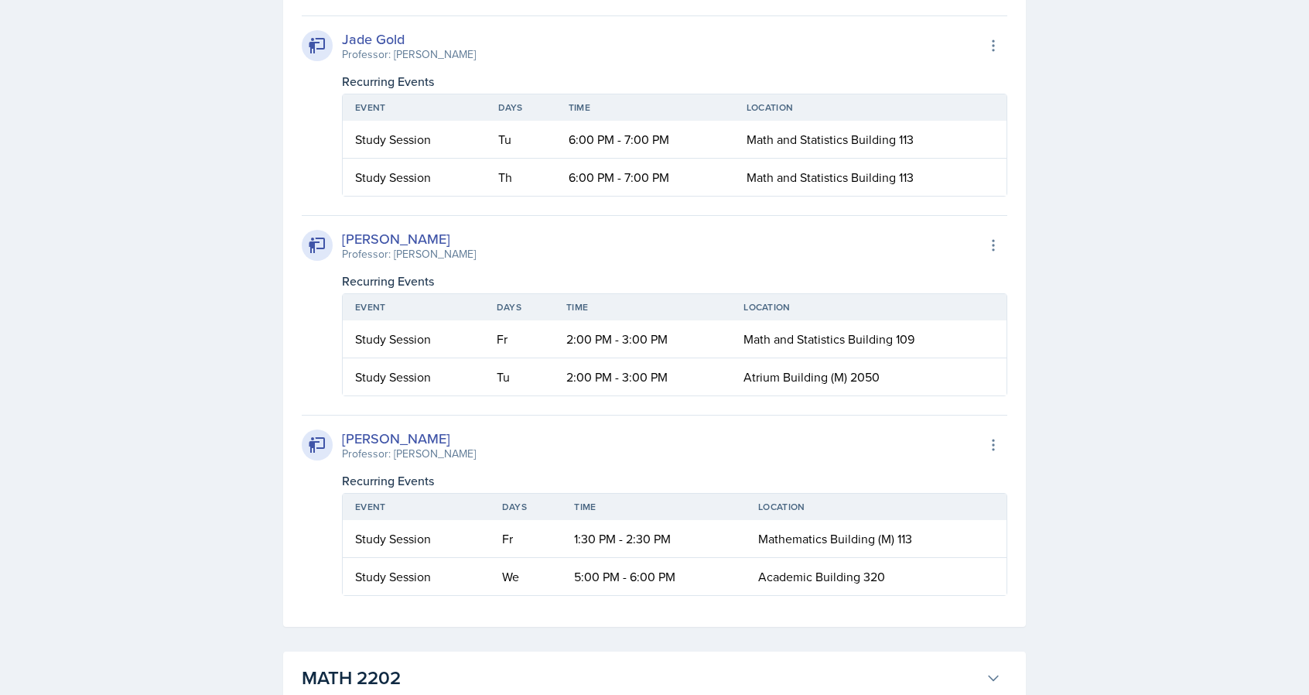
click at [395, 252] on div "[PERSON_NAME] Professor: [PERSON_NAME] Export to Google Calendar" at bounding box center [655, 245] width 706 height 34
copy div "[PERSON_NAME]"
click at [530, 231] on div "[PERSON_NAME] Professor: [PERSON_NAME] Export to Google Calendar" at bounding box center [655, 245] width 706 height 34
click at [532, 215] on div "[PERSON_NAME] Professor: [PERSON_NAME] Export to Google Calendar Recurring Even…" at bounding box center [655, 305] width 706 height 181
click at [577, 234] on div "[PERSON_NAME] Professor: [PERSON_NAME] Export to Google Calendar" at bounding box center [655, 245] width 706 height 34
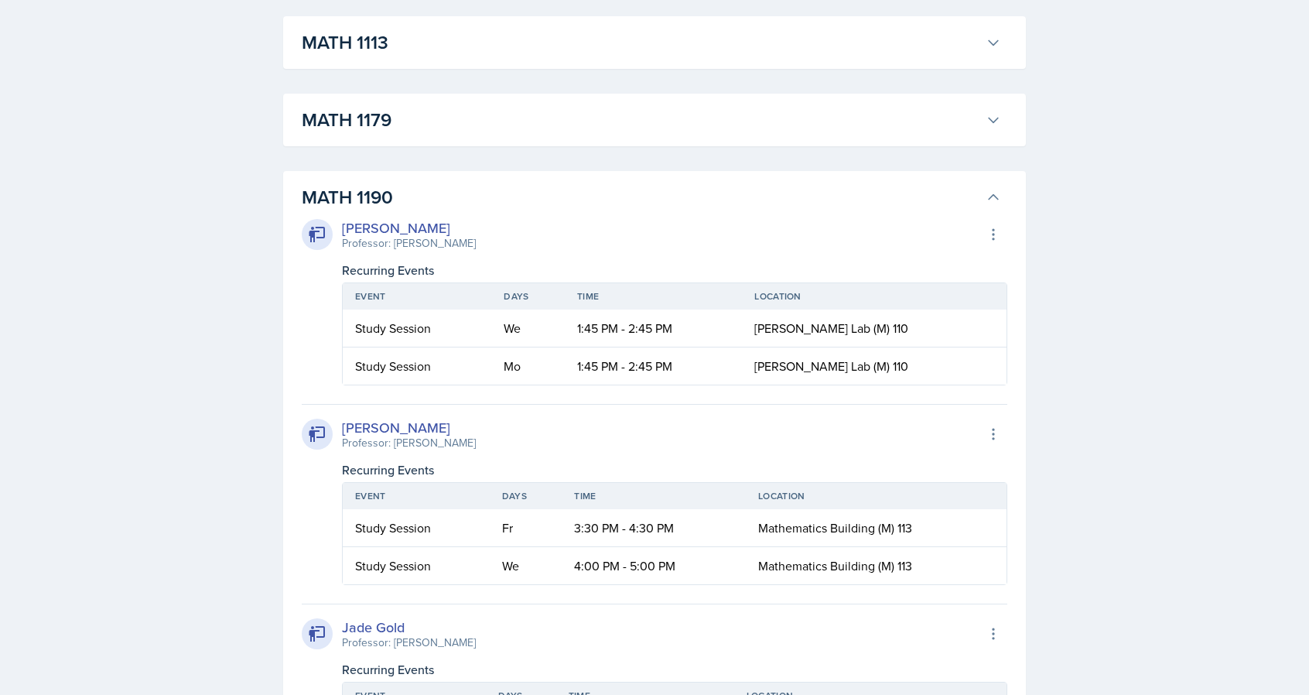
scroll to position [1331, 0]
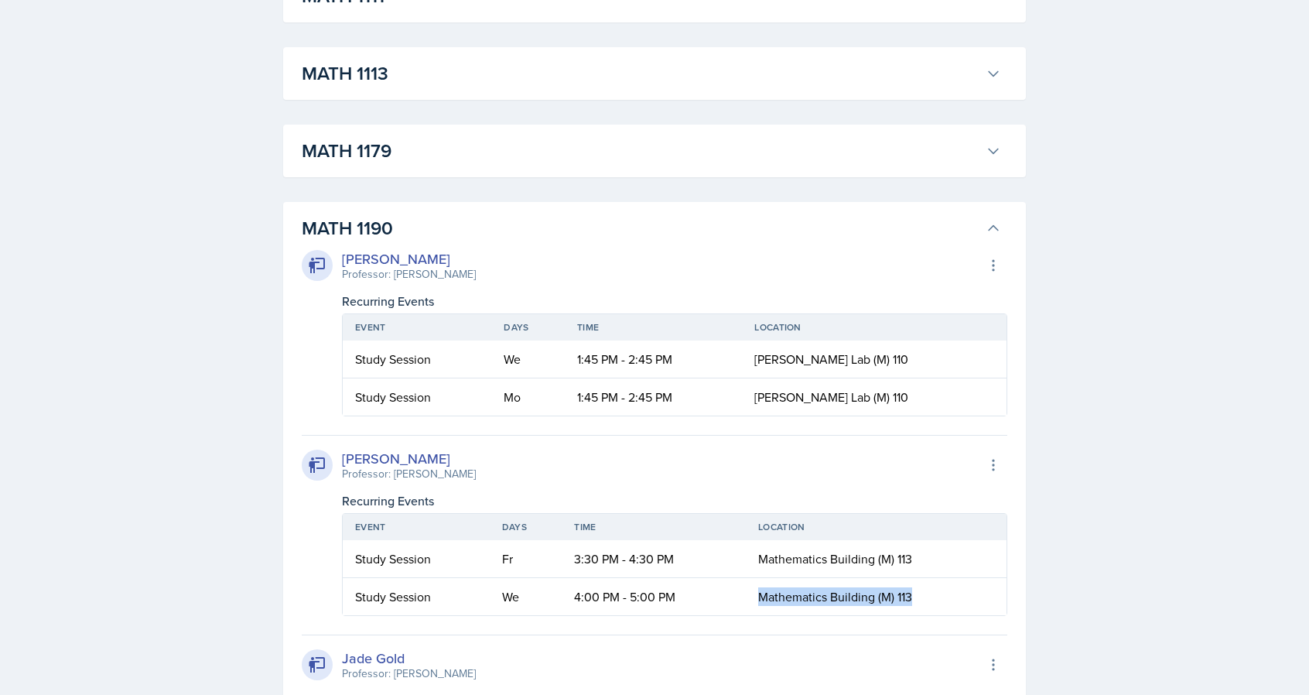
drag, startPoint x: 919, startPoint y: 591, endPoint x: 750, endPoint y: 602, distance: 169.1
click at [750, 602] on td "Mathematics Building (M) 113" at bounding box center [876, 596] width 261 height 37
click at [686, 451] on div "[PERSON_NAME] Professor: [PERSON_NAME] Export to Google Calendar" at bounding box center [655, 465] width 706 height 34
click at [774, 448] on div "[PERSON_NAME] Professor: [PERSON_NAME] Export to Google Calendar" at bounding box center [655, 465] width 706 height 34
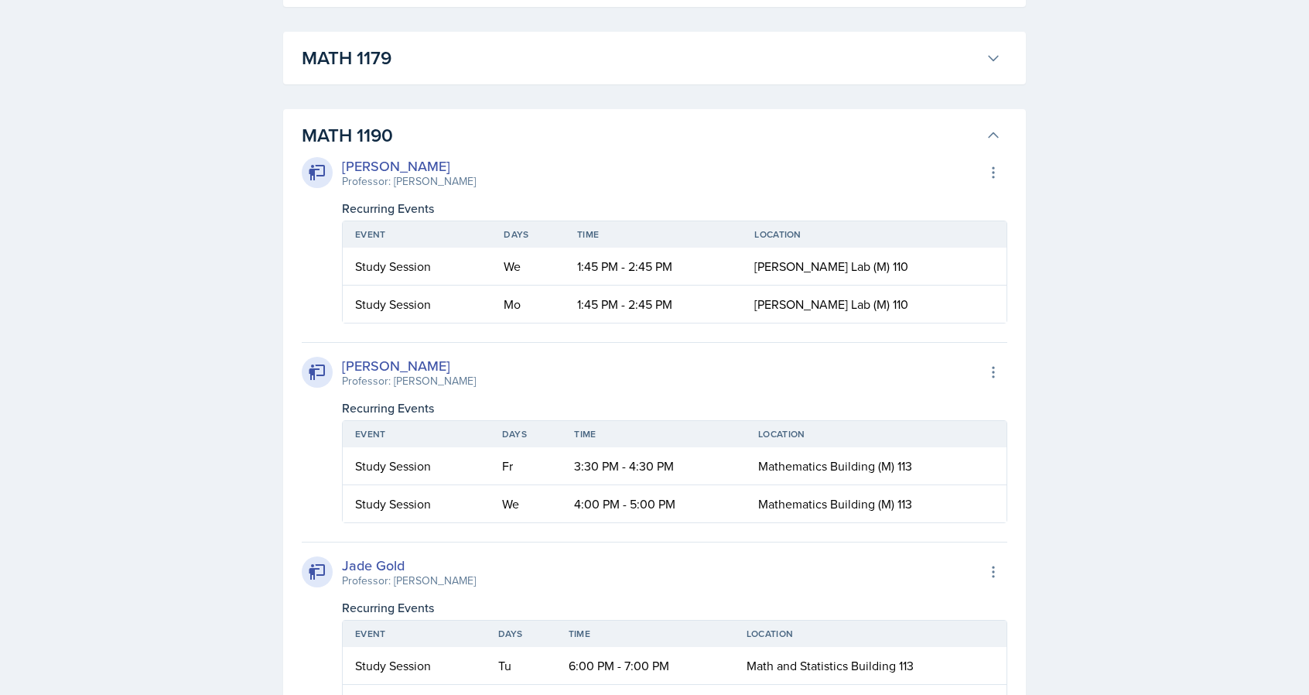
scroll to position [1455, 0]
